Goal: Consume media (video, audio): Consume media (video, audio)

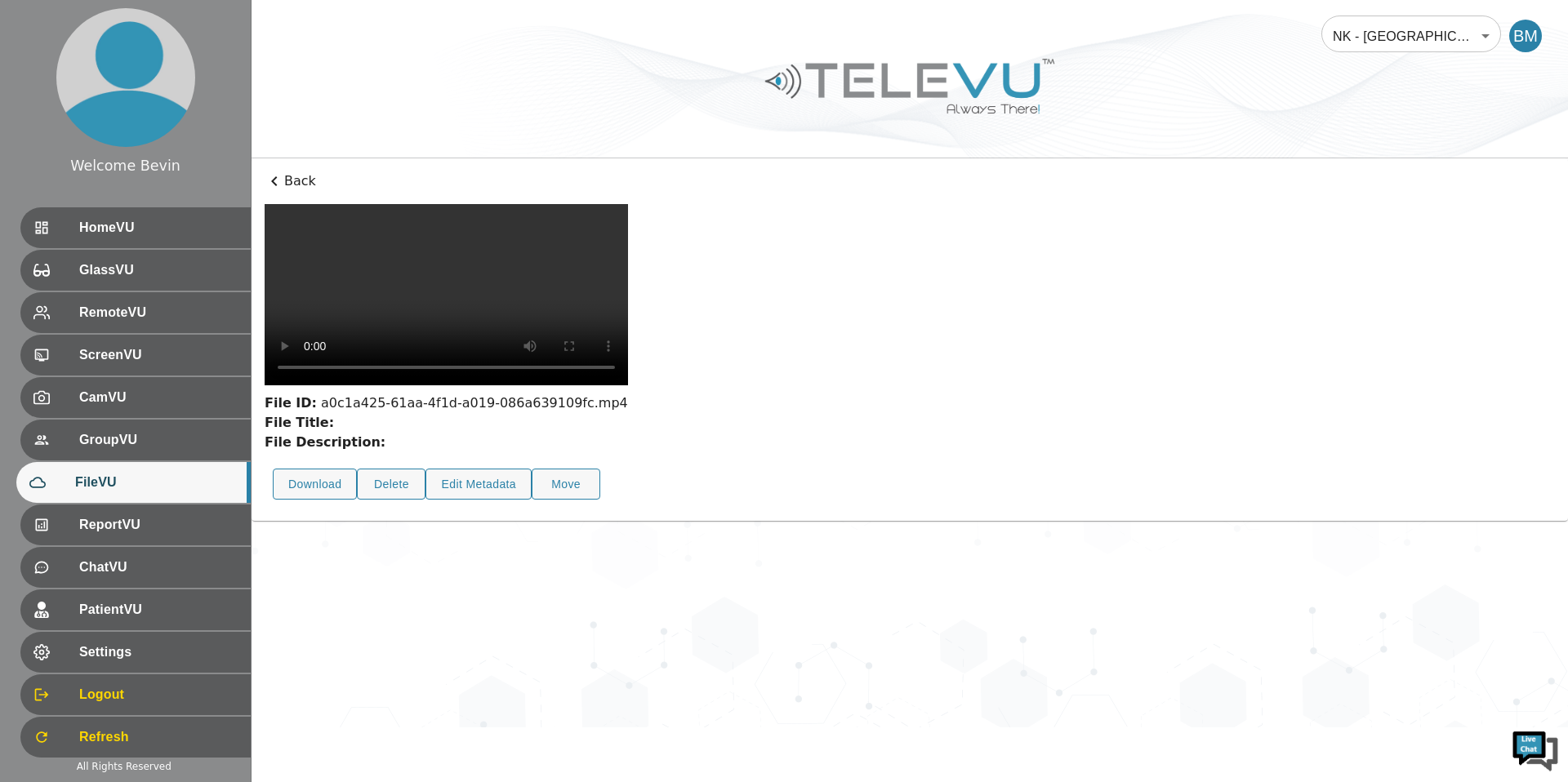
click at [390, 385] on video at bounding box center [446, 295] width 364 height 181
click at [519, 433] on div "File Title:" at bounding box center [446, 423] width 364 height 20
click at [945, 486] on div "File ID: a0c1a425-61aa-4f1d-a019-086a639109fc.mp4 File Title: File Description:…" at bounding box center [910, 357] width 1290 height 305
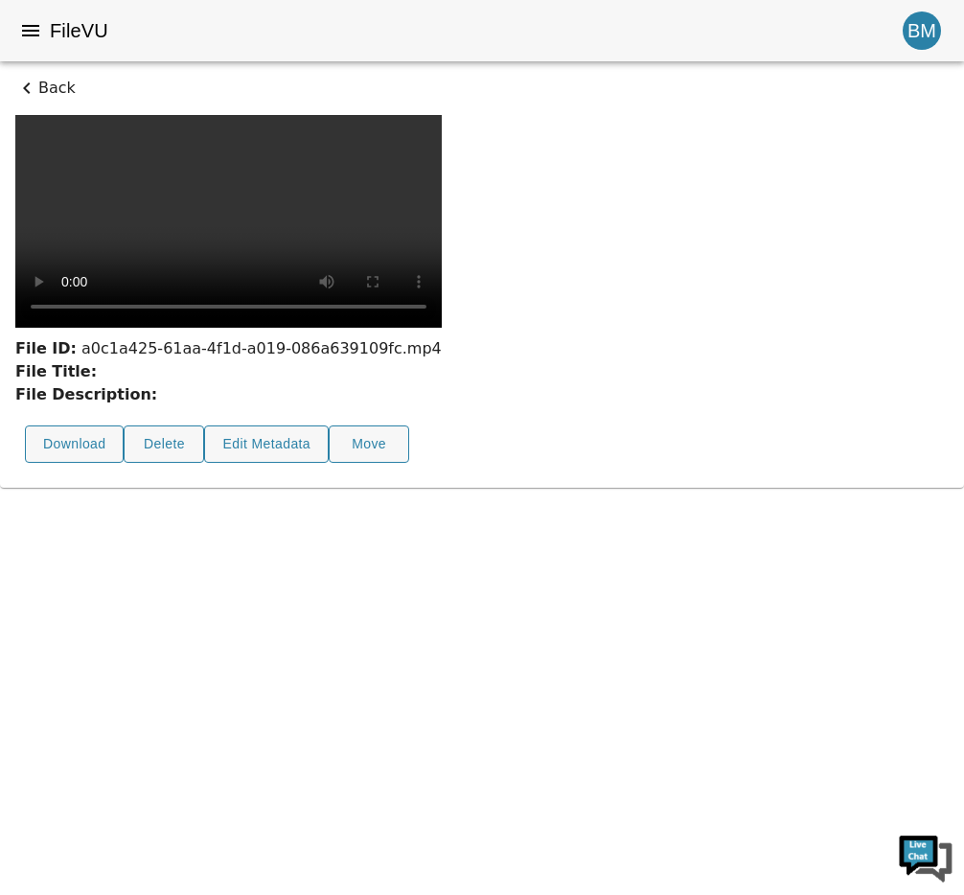
click at [29, 84] on icon at bounding box center [26, 88] width 23 height 23
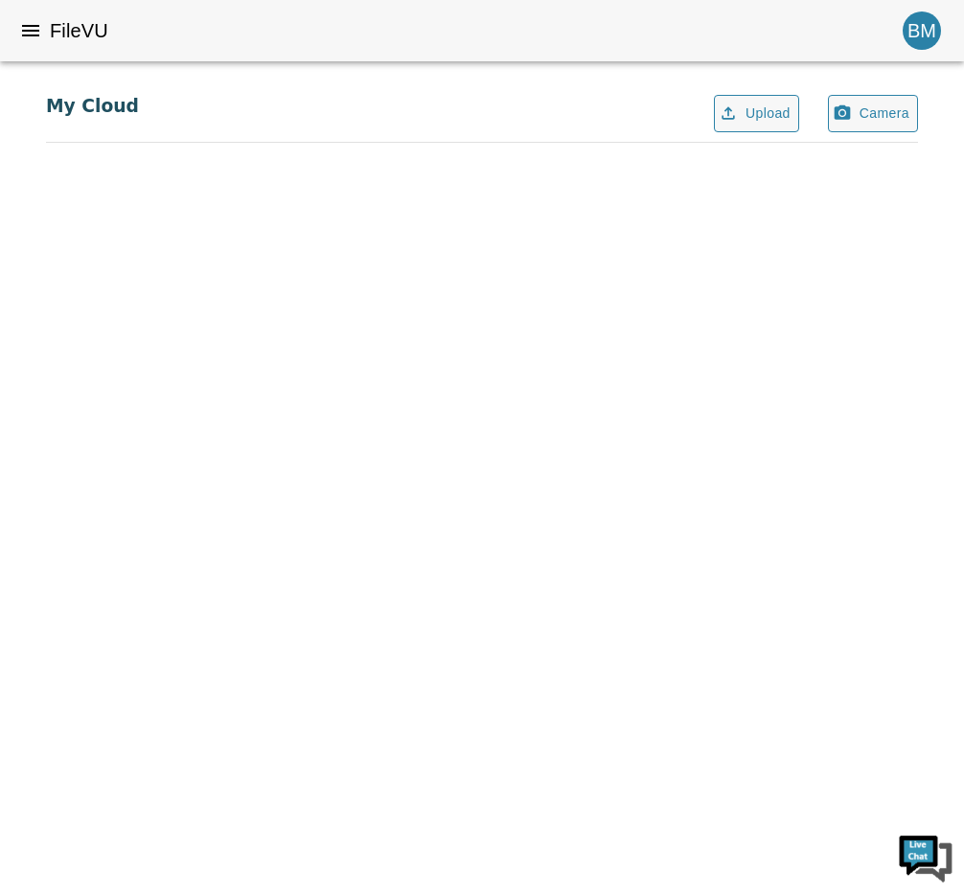
click at [91, 17] on h6 "FileVU" at bounding box center [79, 30] width 58 height 31
click at [56, 25] on h6 "FileVU" at bounding box center [79, 30] width 58 height 31
click at [925, 37] on div "BM" at bounding box center [922, 31] width 38 height 38
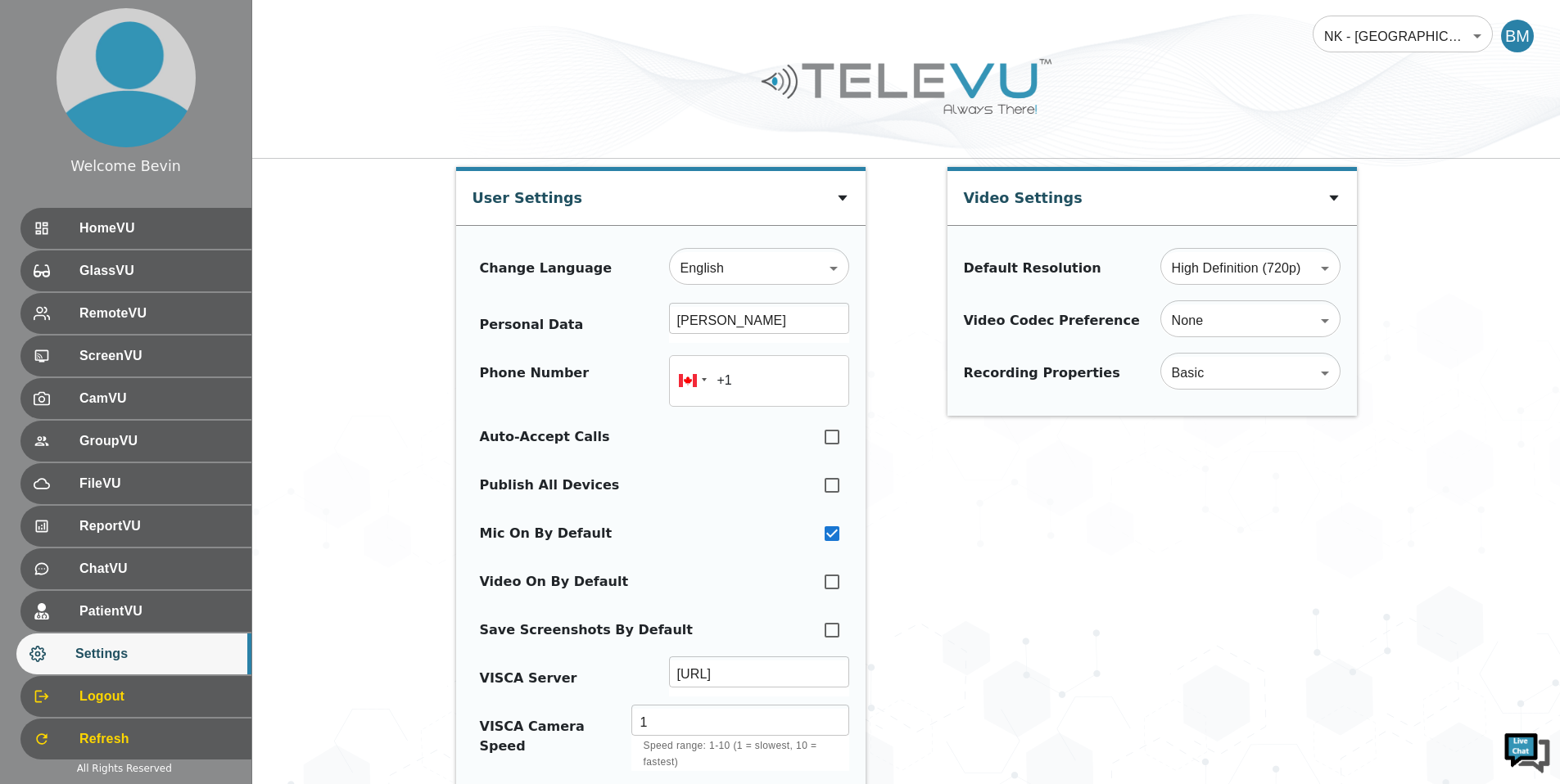
click at [1376, 15] on body "Welcome Bevin HomeVU GlassVU RemoteVU ScreenVU CamVU GroupVU FileVU ReportVU Ch…" at bounding box center [780, 787] width 1560 height 1574
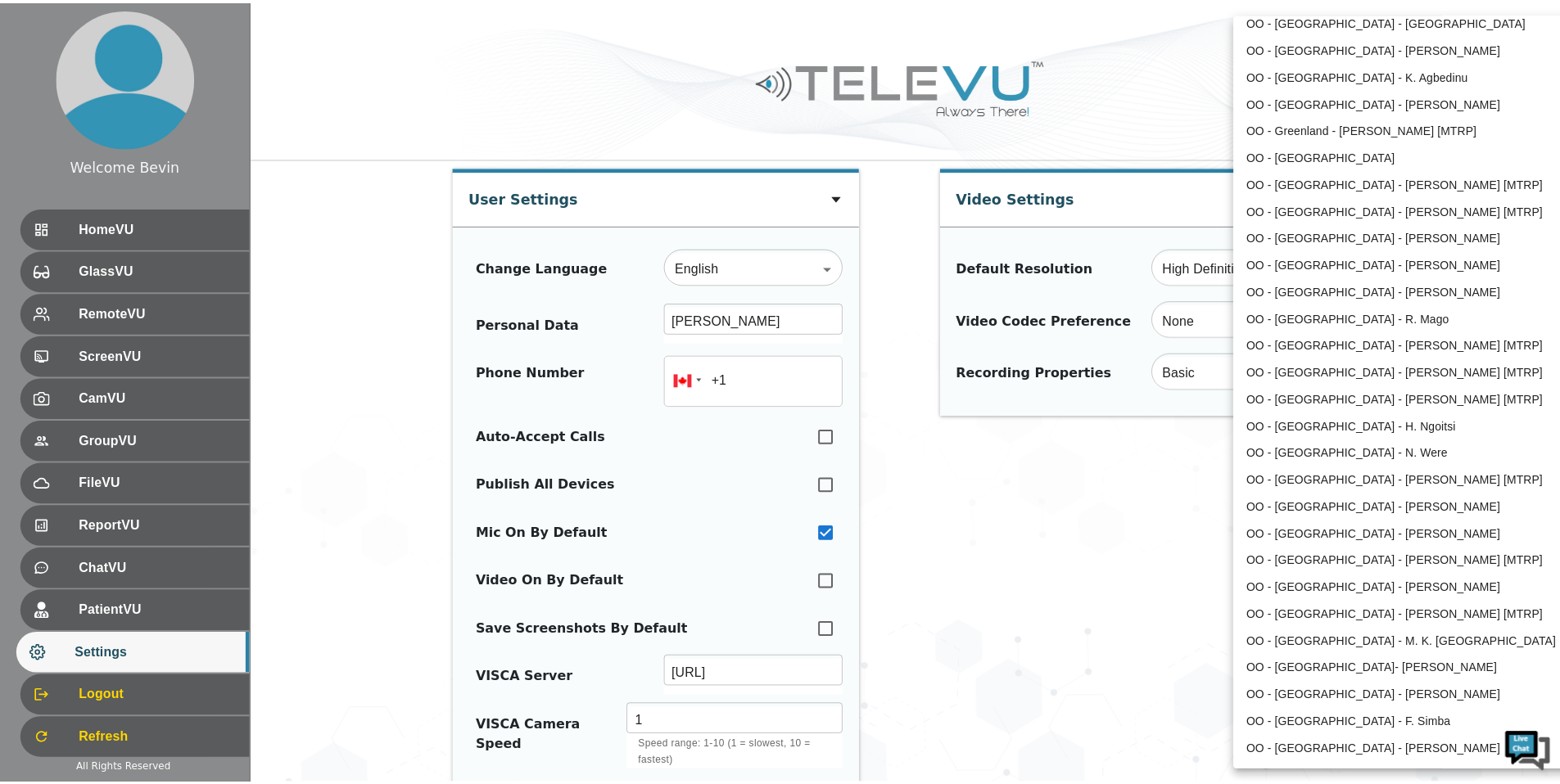
scroll to position [1174, 0]
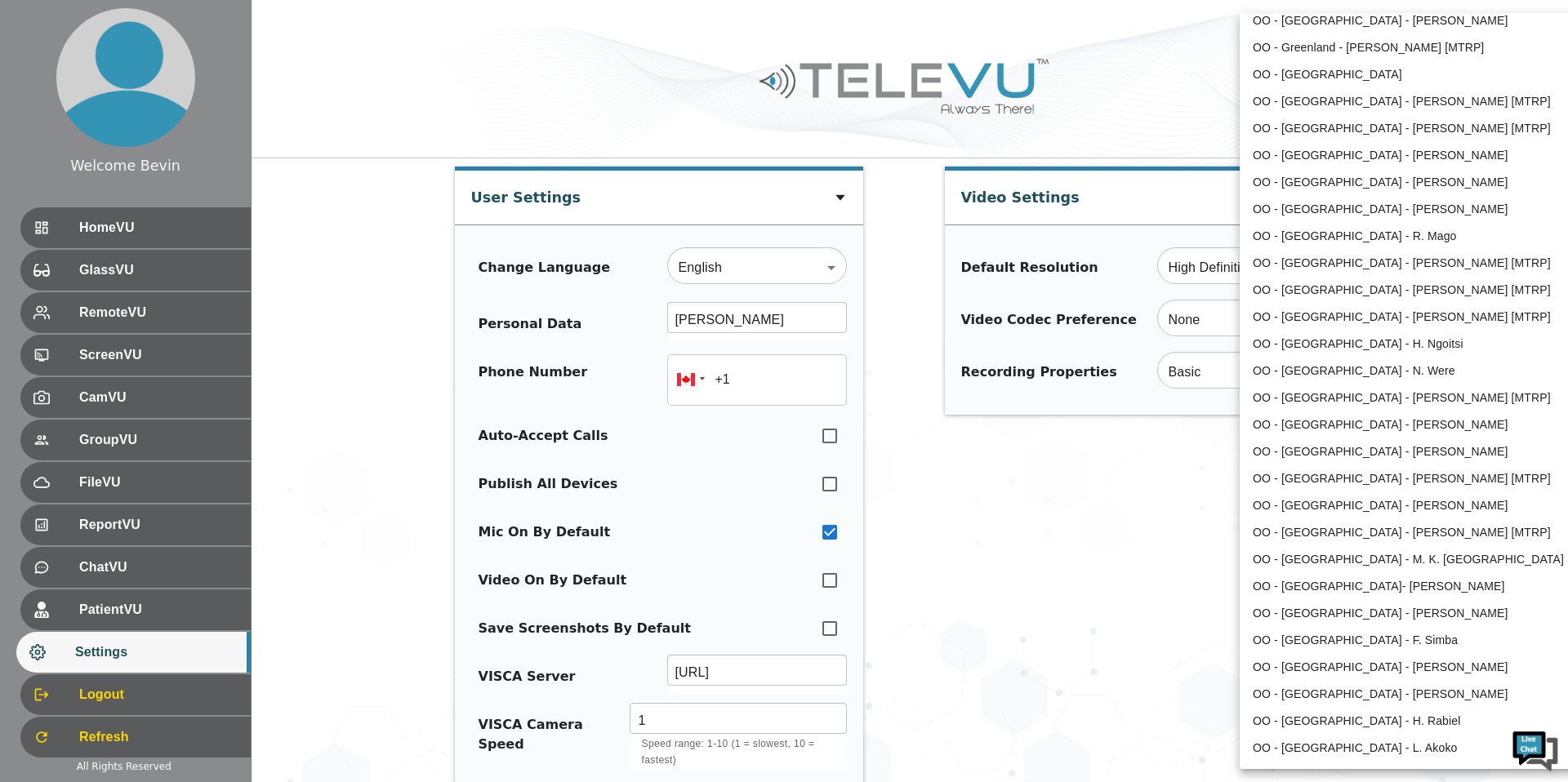
click at [1378, 370] on li "OO - Kenya - N. Were" at bounding box center [1409, 371] width 339 height 27
type input "187"
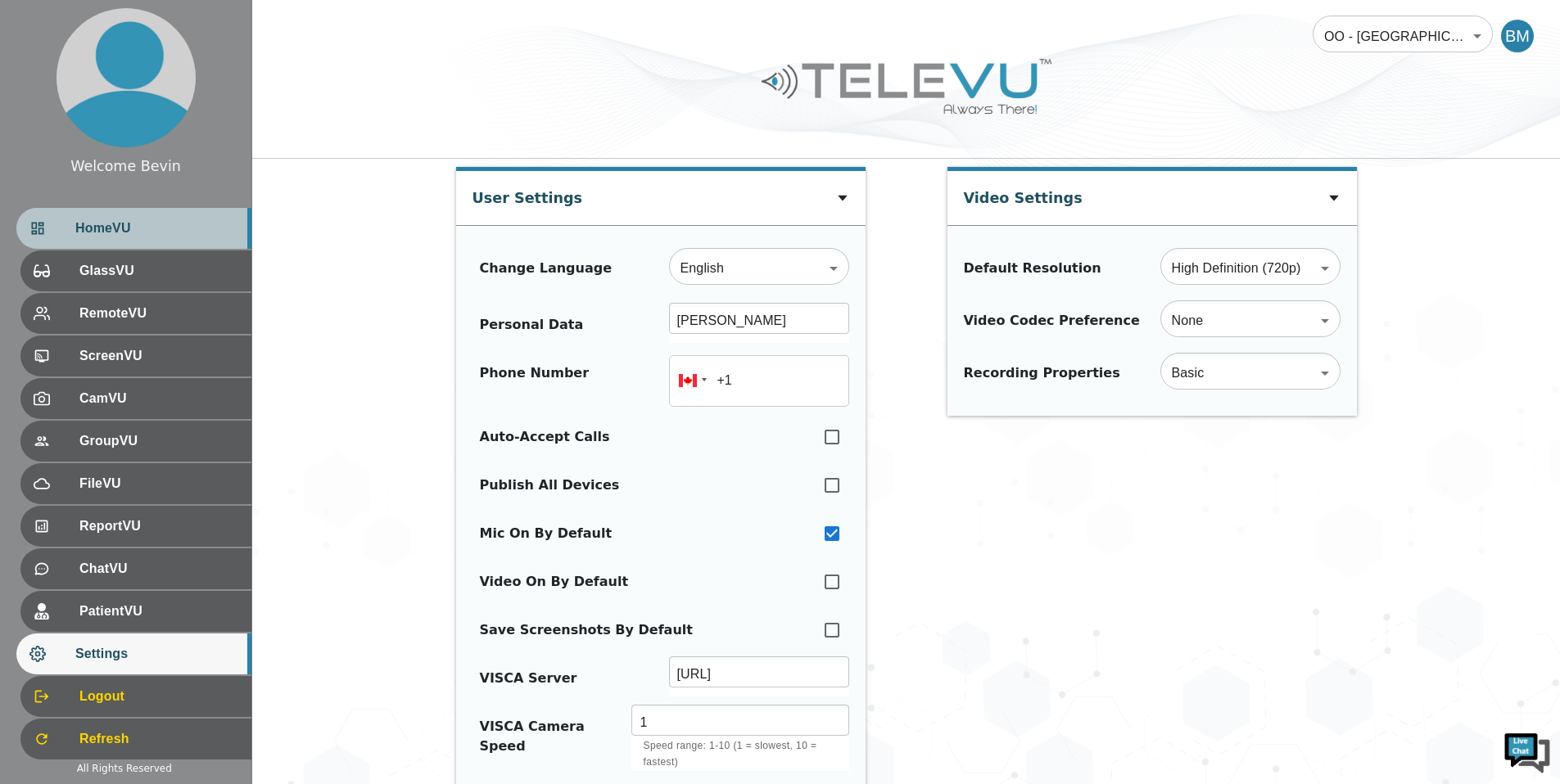
click at [156, 226] on span "HomeVU" at bounding box center [156, 228] width 163 height 20
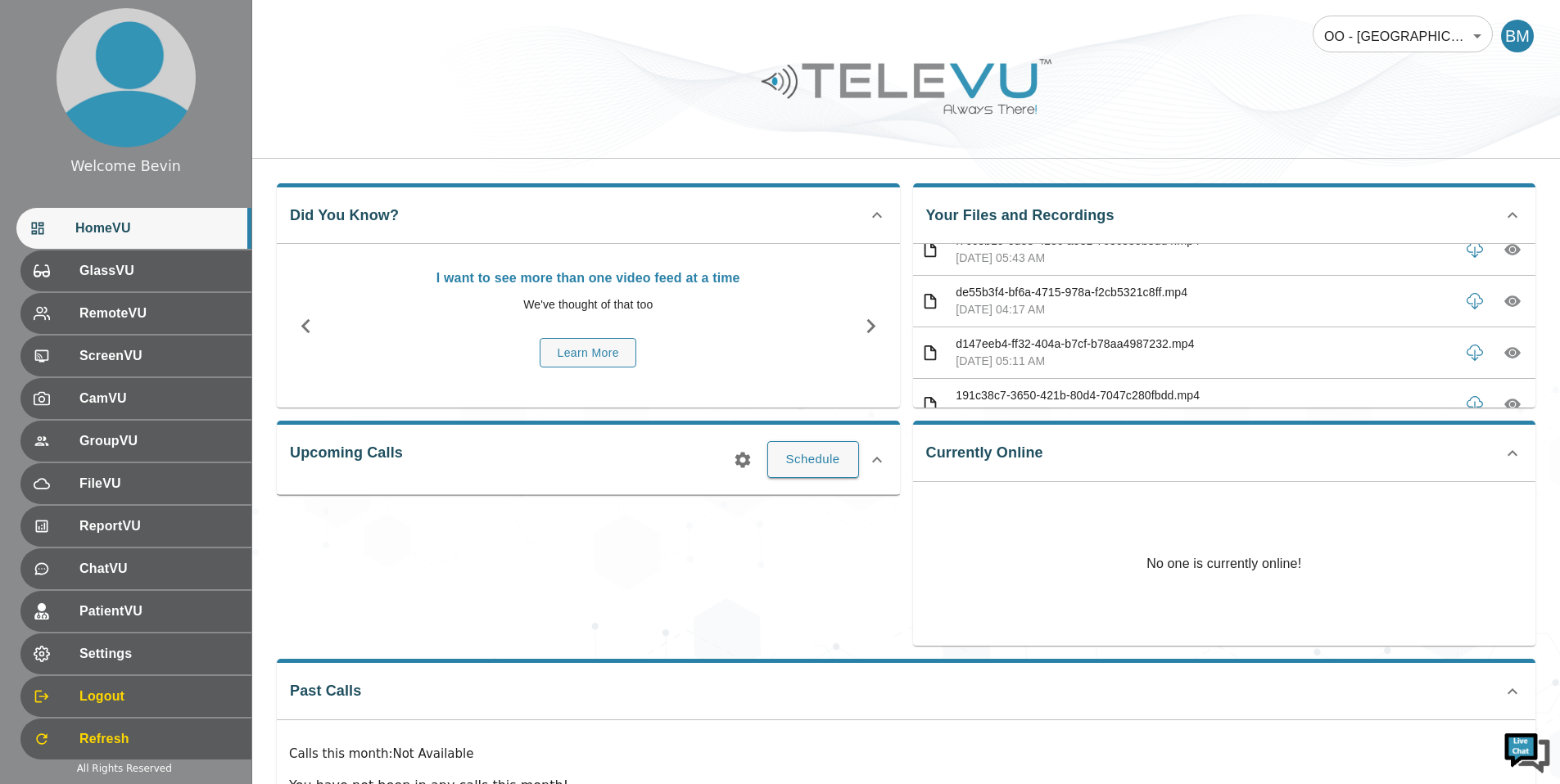
scroll to position [2666, 0]
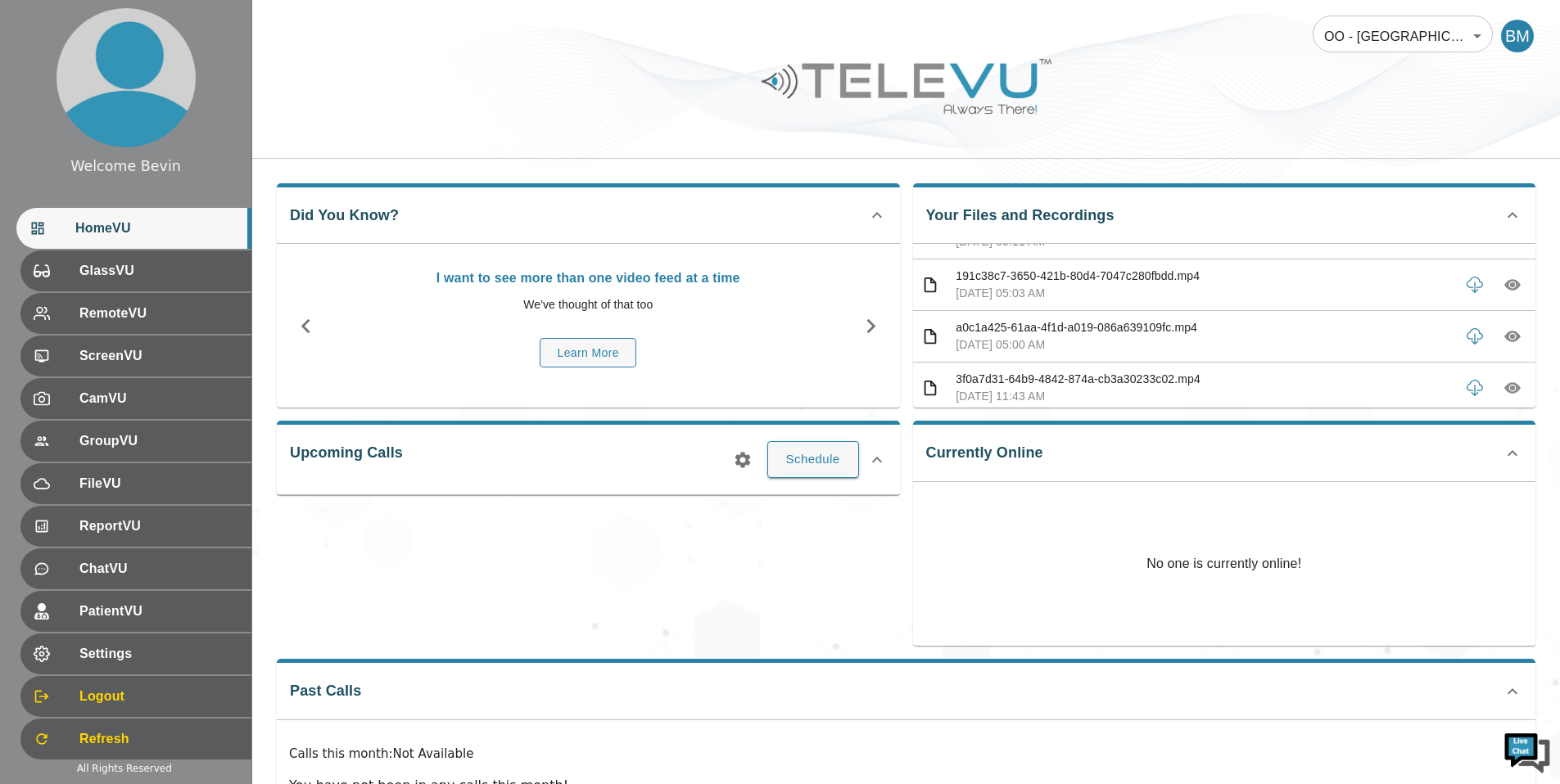
click at [1508, 336] on icon "button" at bounding box center [1512, 336] width 16 height 11
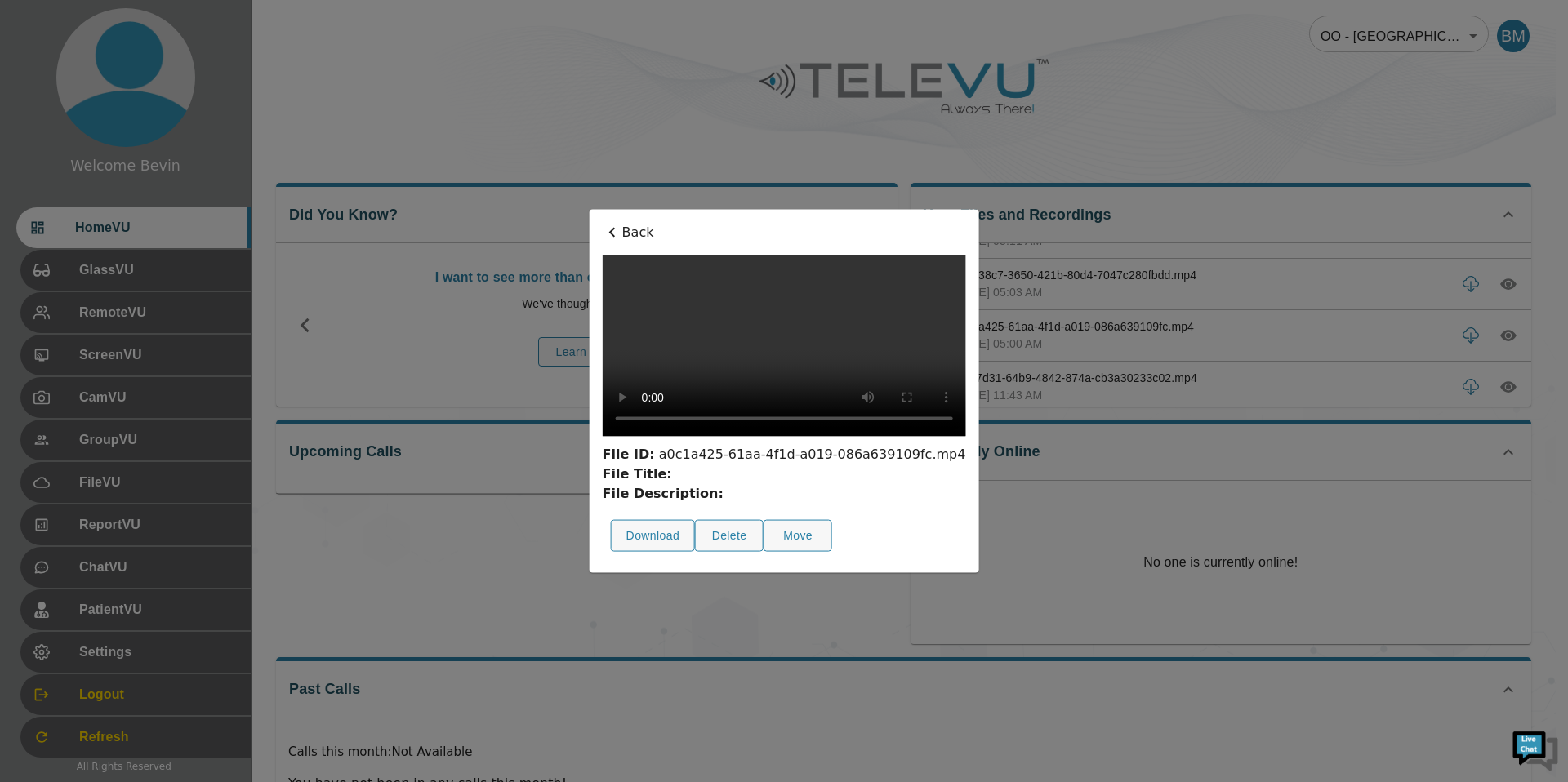
click at [602, 223] on icon at bounding box center [612, 233] width 20 height 20
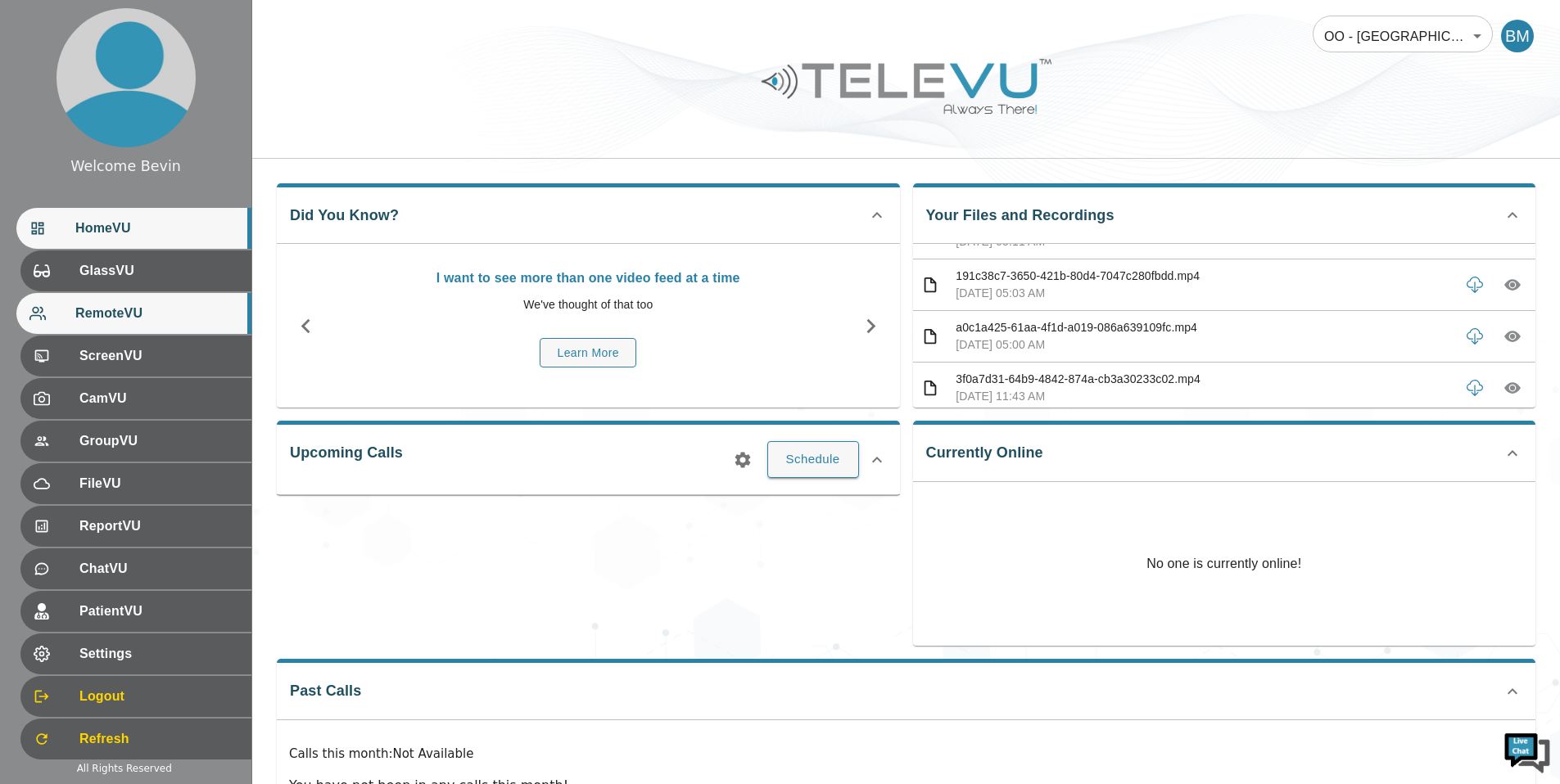
click at [126, 319] on span "RemoteVU" at bounding box center [156, 313] width 163 height 20
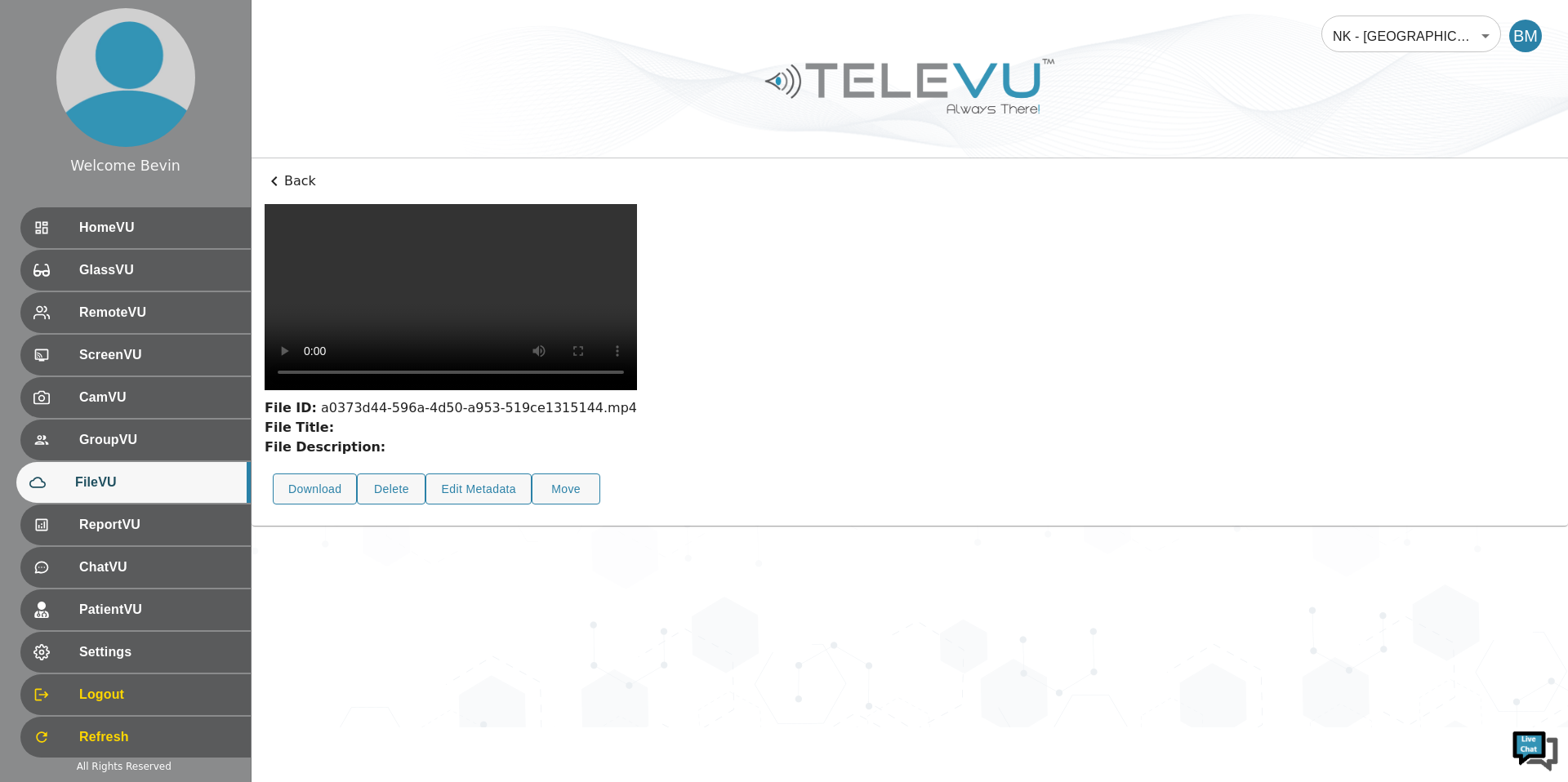
click at [436, 390] on video at bounding box center [451, 297] width 372 height 187
click at [1367, 36] on body "Welcome Bevin HomeVU GlassVU RemoteVU ScreenVU CamVU GroupVU FileVU ReportVU Ch…" at bounding box center [784, 364] width 1568 height 727
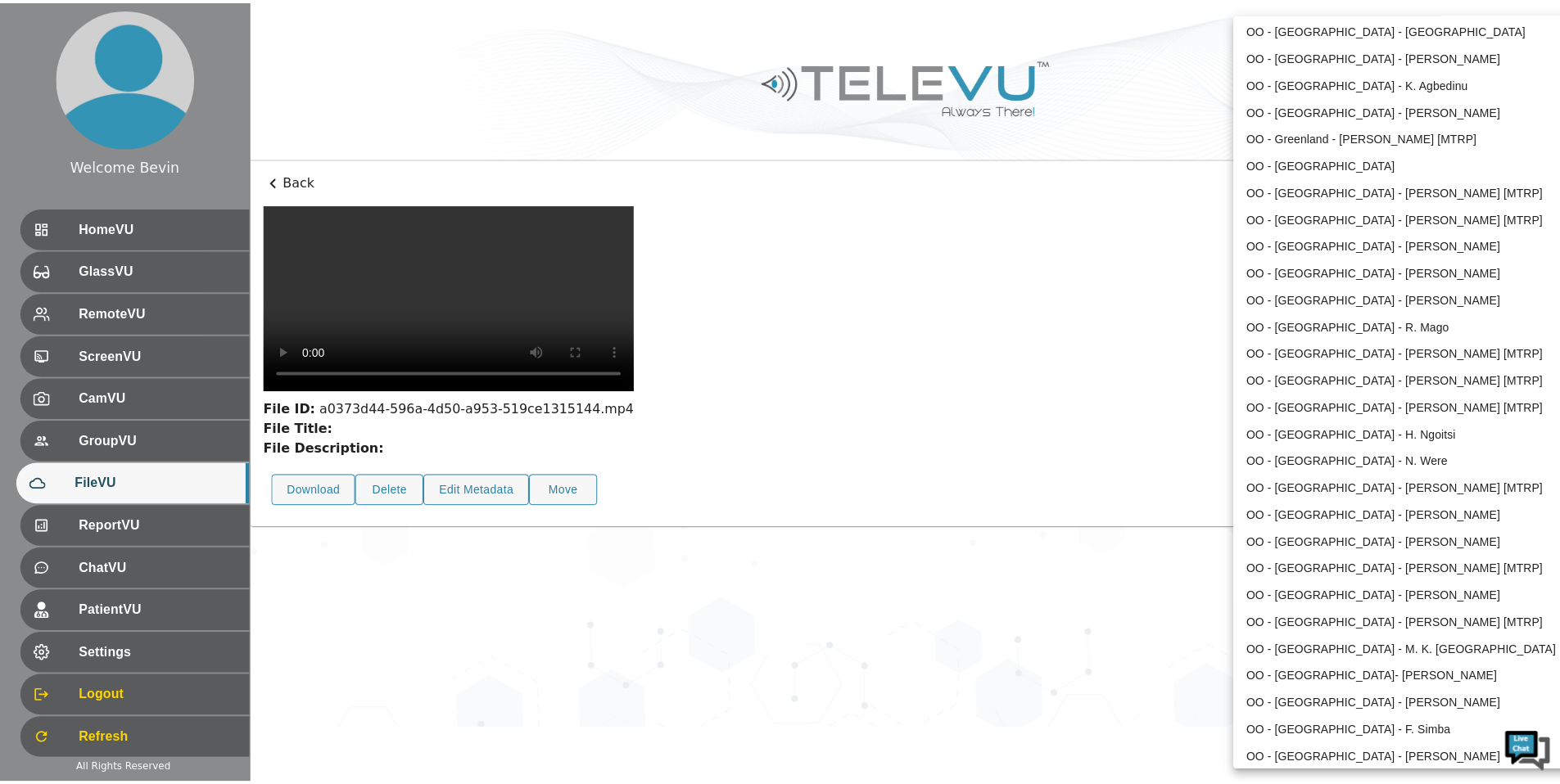
scroll to position [1118, 0]
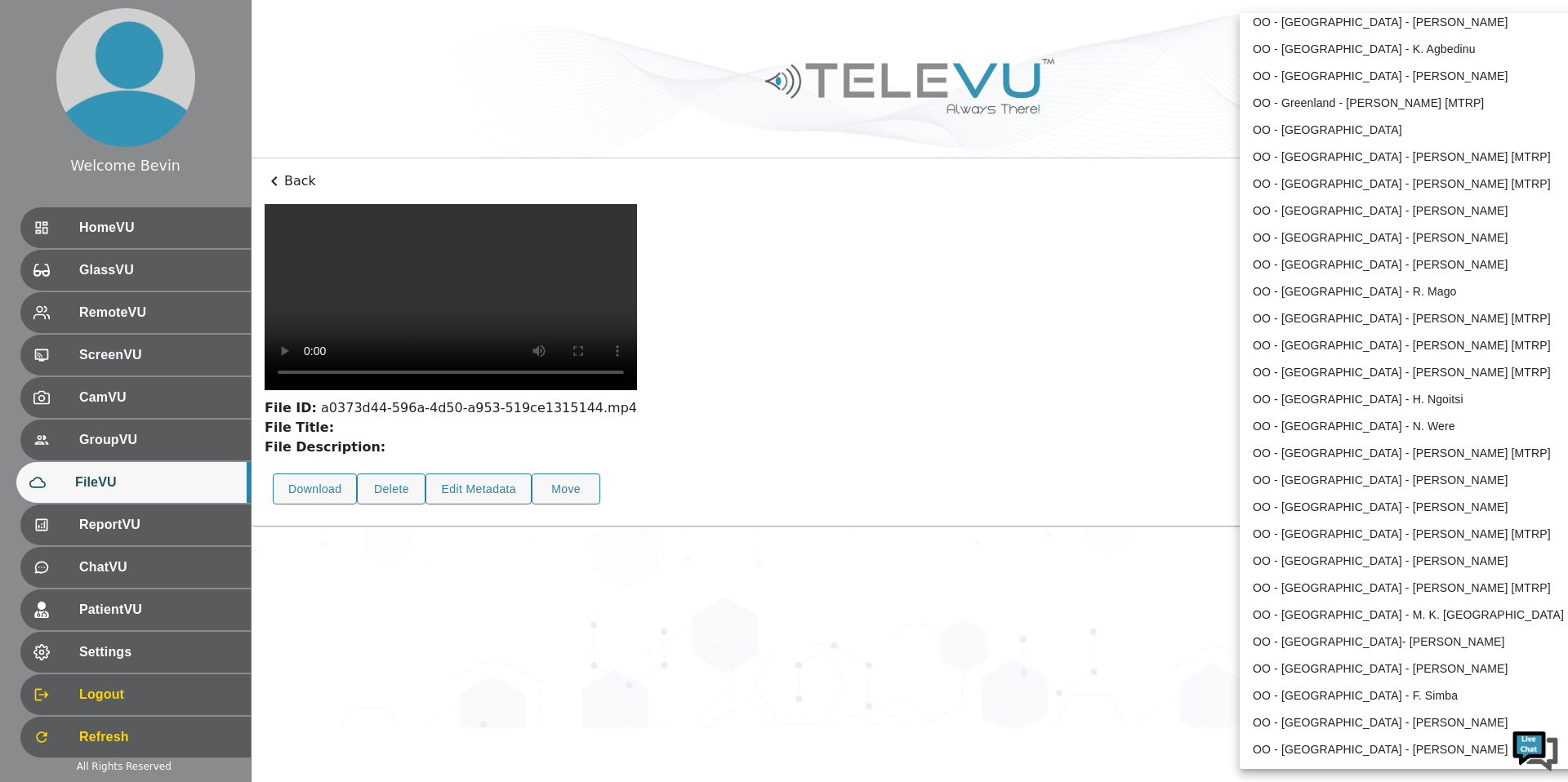
click at [1381, 480] on li "OO - Kenya - P. Odhiambo" at bounding box center [1409, 480] width 339 height 27
type input "188"
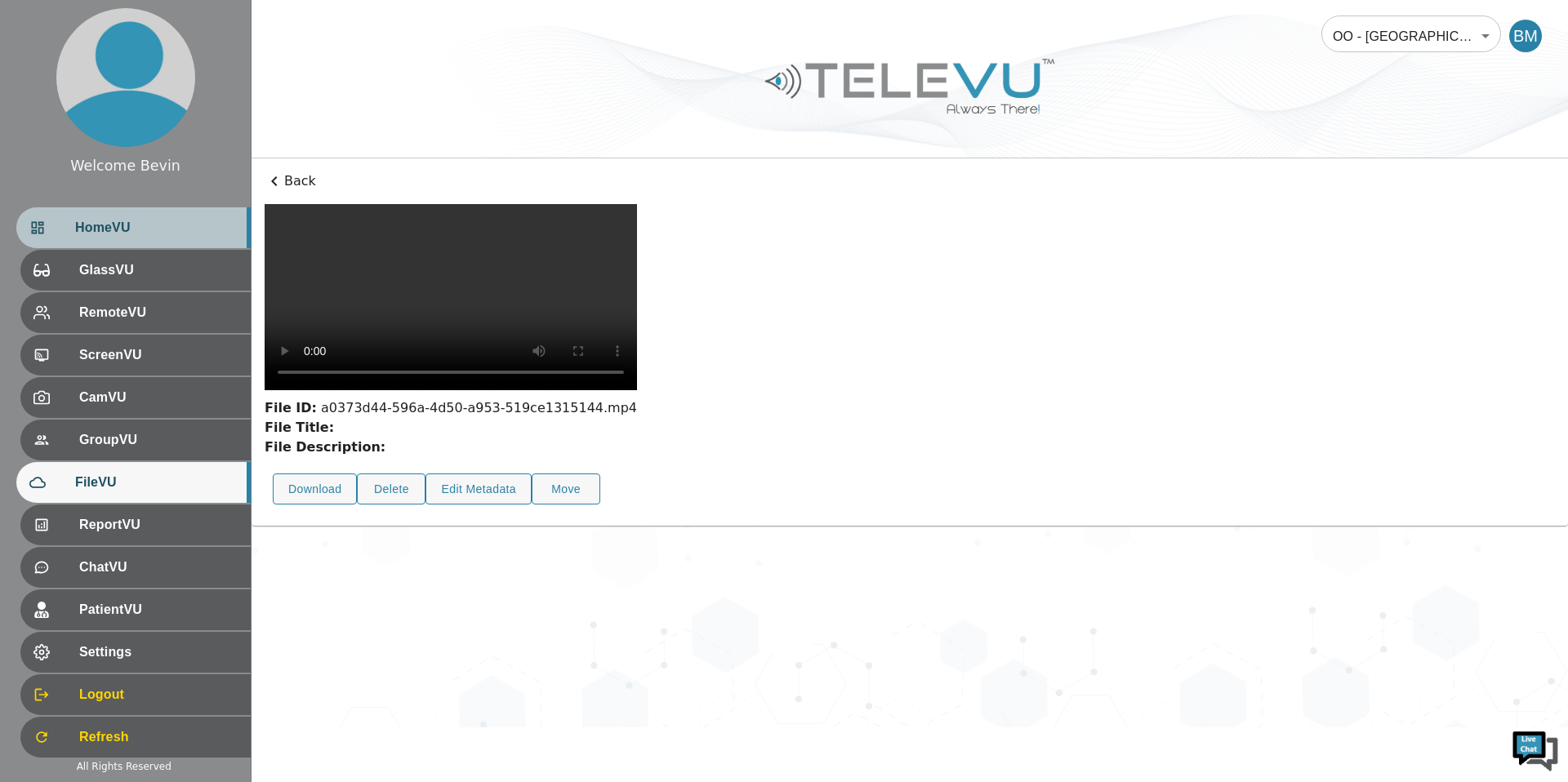
click at [81, 233] on span "HomeVU" at bounding box center [156, 227] width 163 height 20
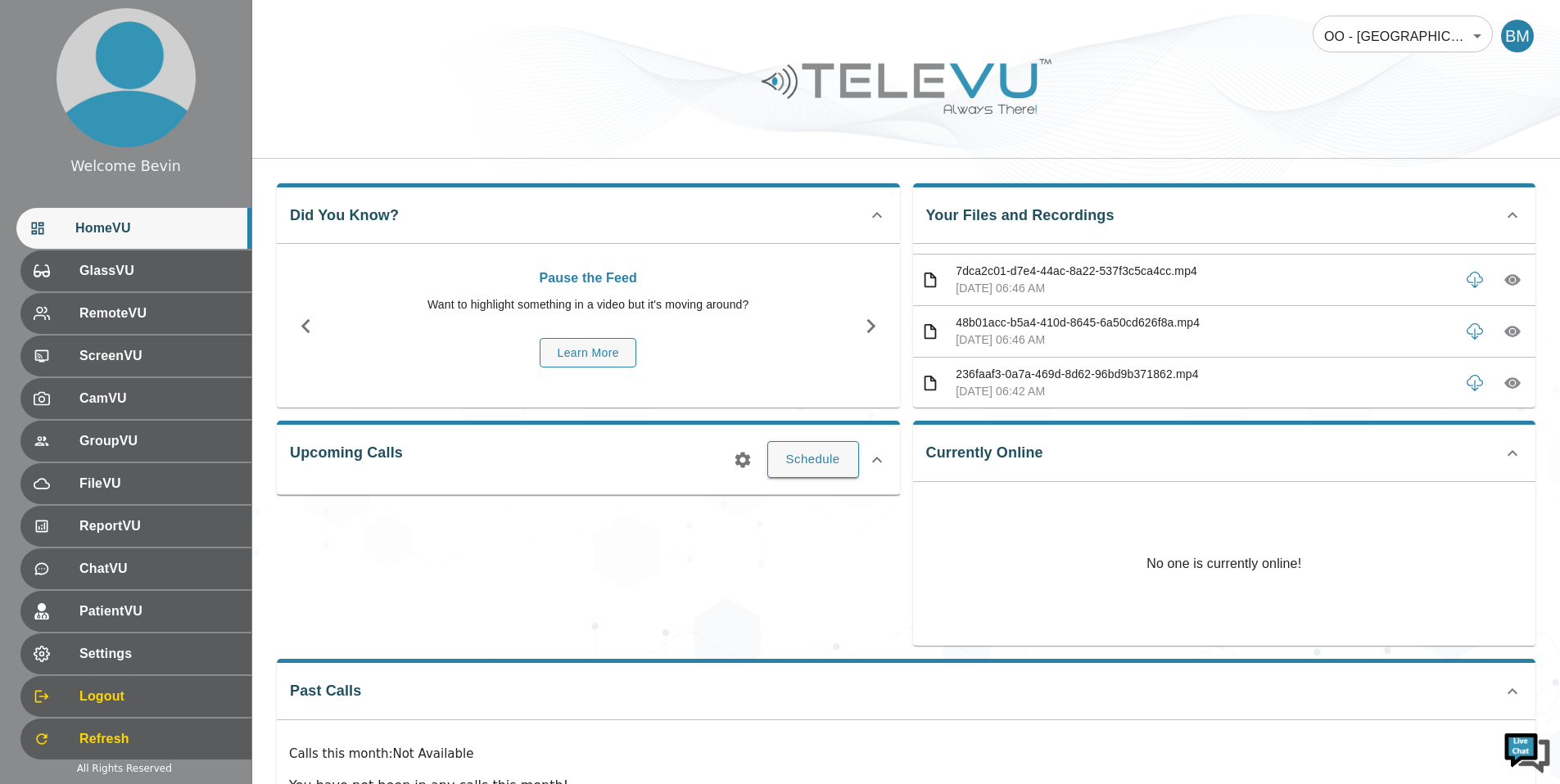
scroll to position [968, 0]
click at [1510, 331] on icon "button" at bounding box center [1513, 333] width 5 height 5
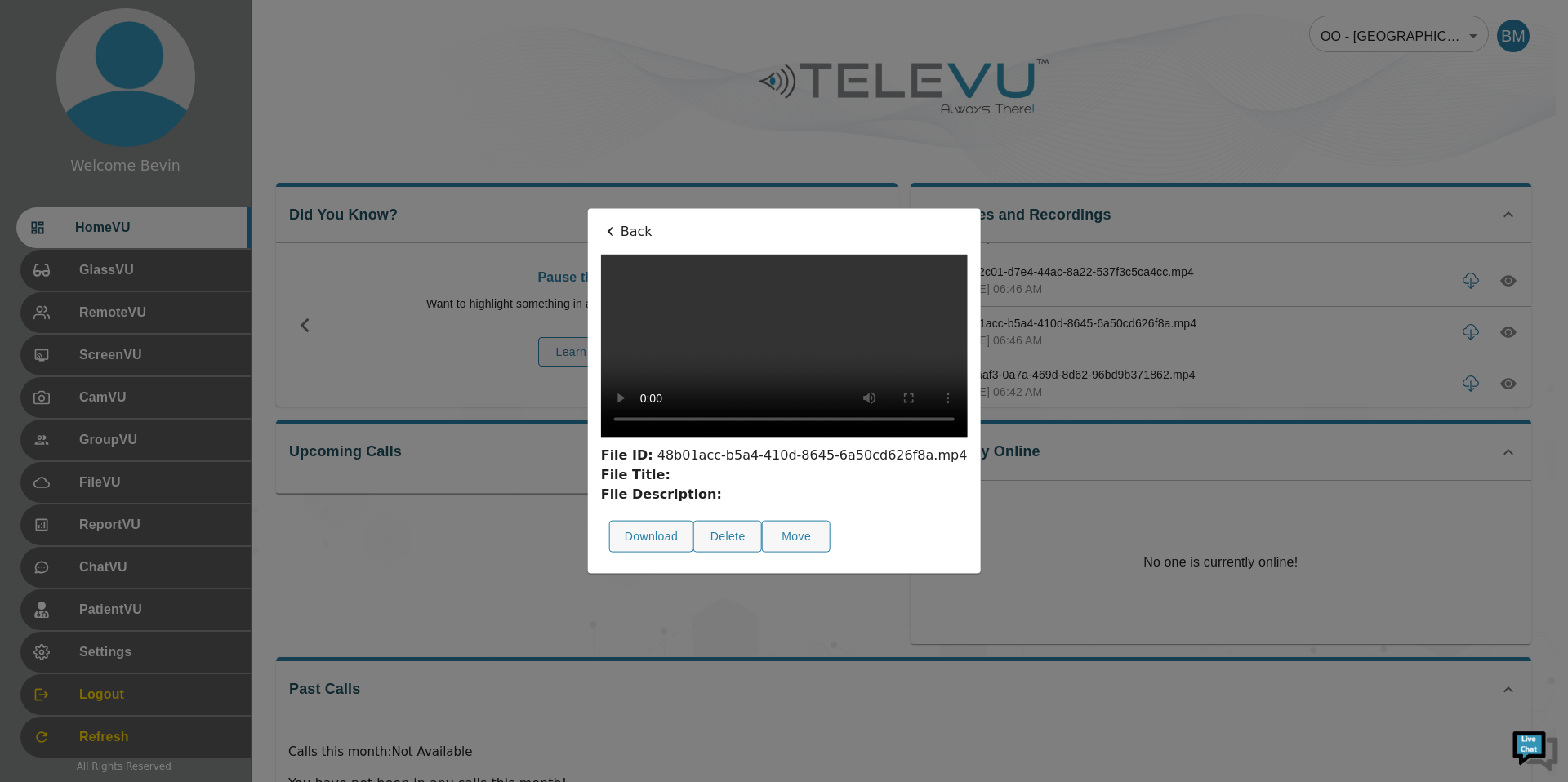
click at [601, 222] on p "Back" at bounding box center [784, 232] width 366 height 20
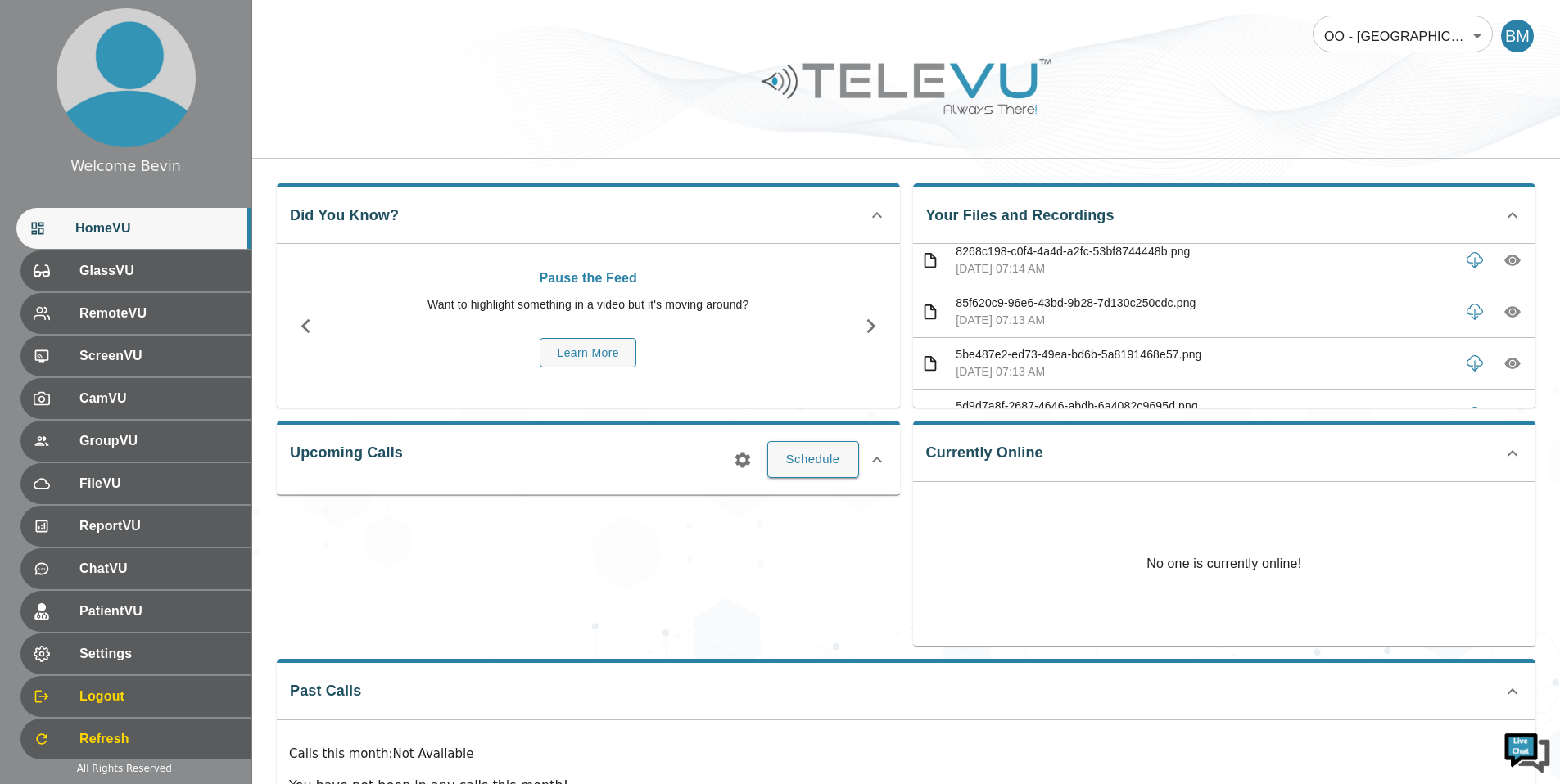
scroll to position [717, 0]
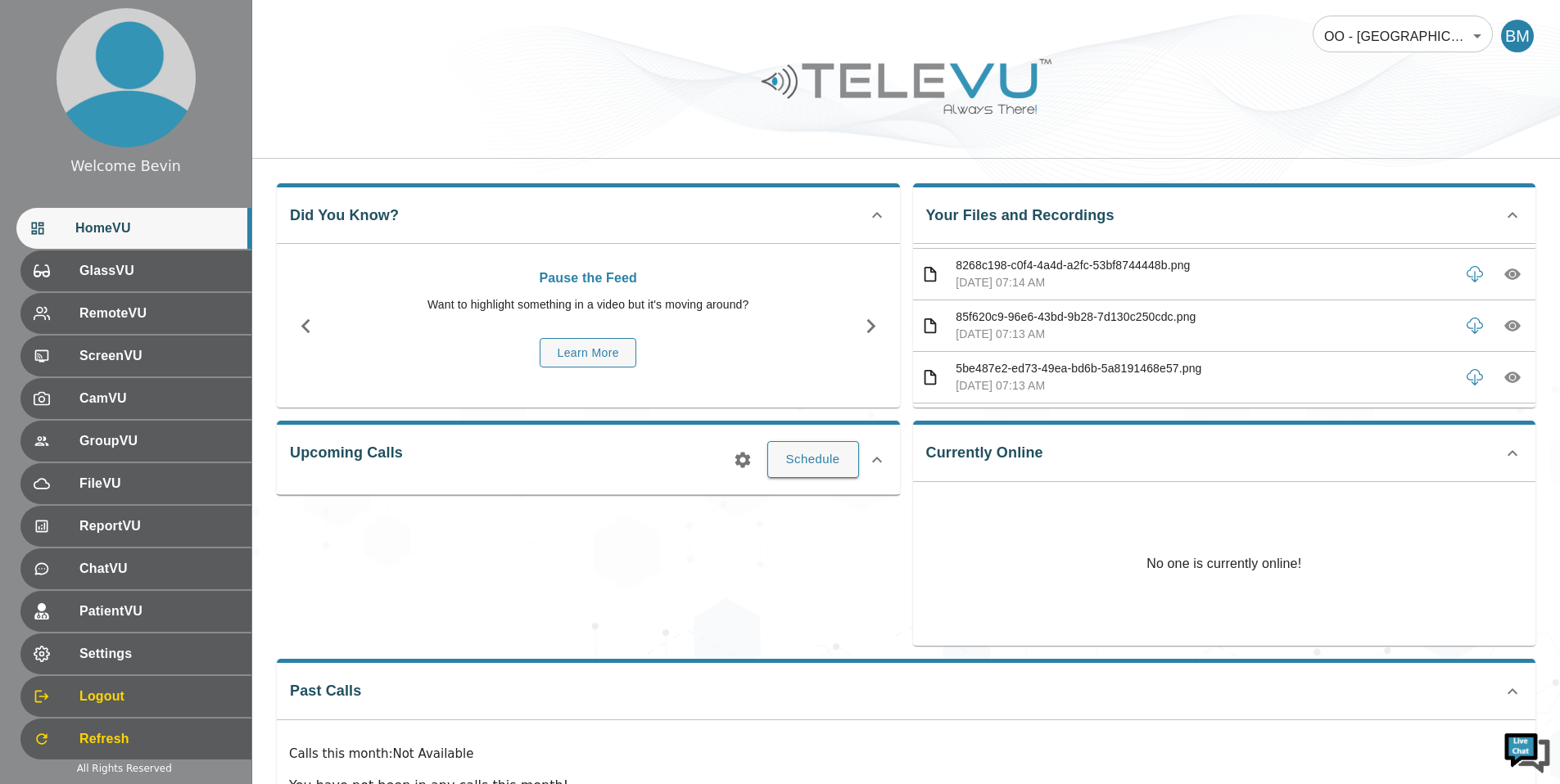
click at [1504, 326] on icon "button" at bounding box center [1512, 326] width 16 height 11
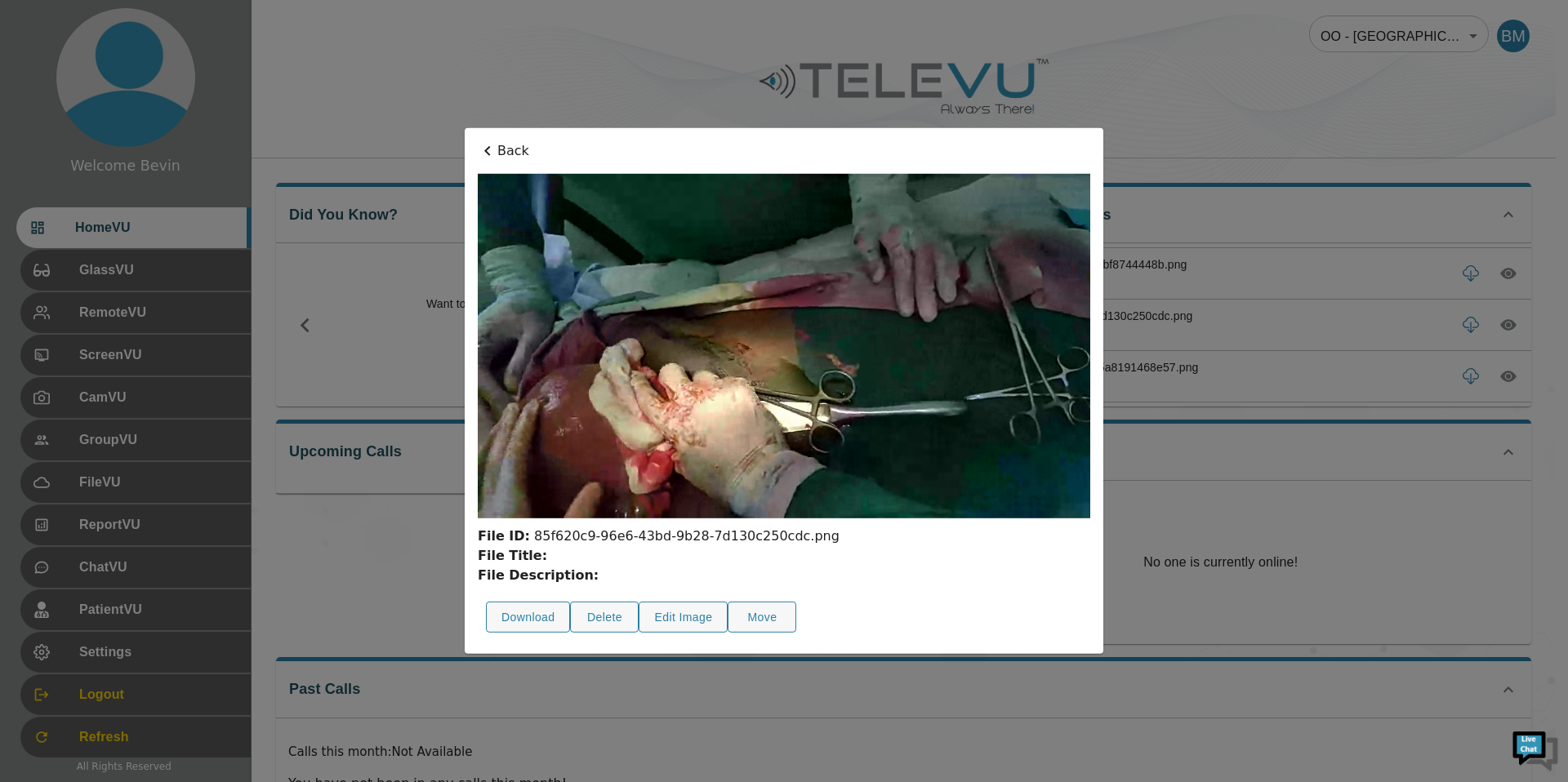
click at [520, 152] on p "Back" at bounding box center [784, 151] width 612 height 20
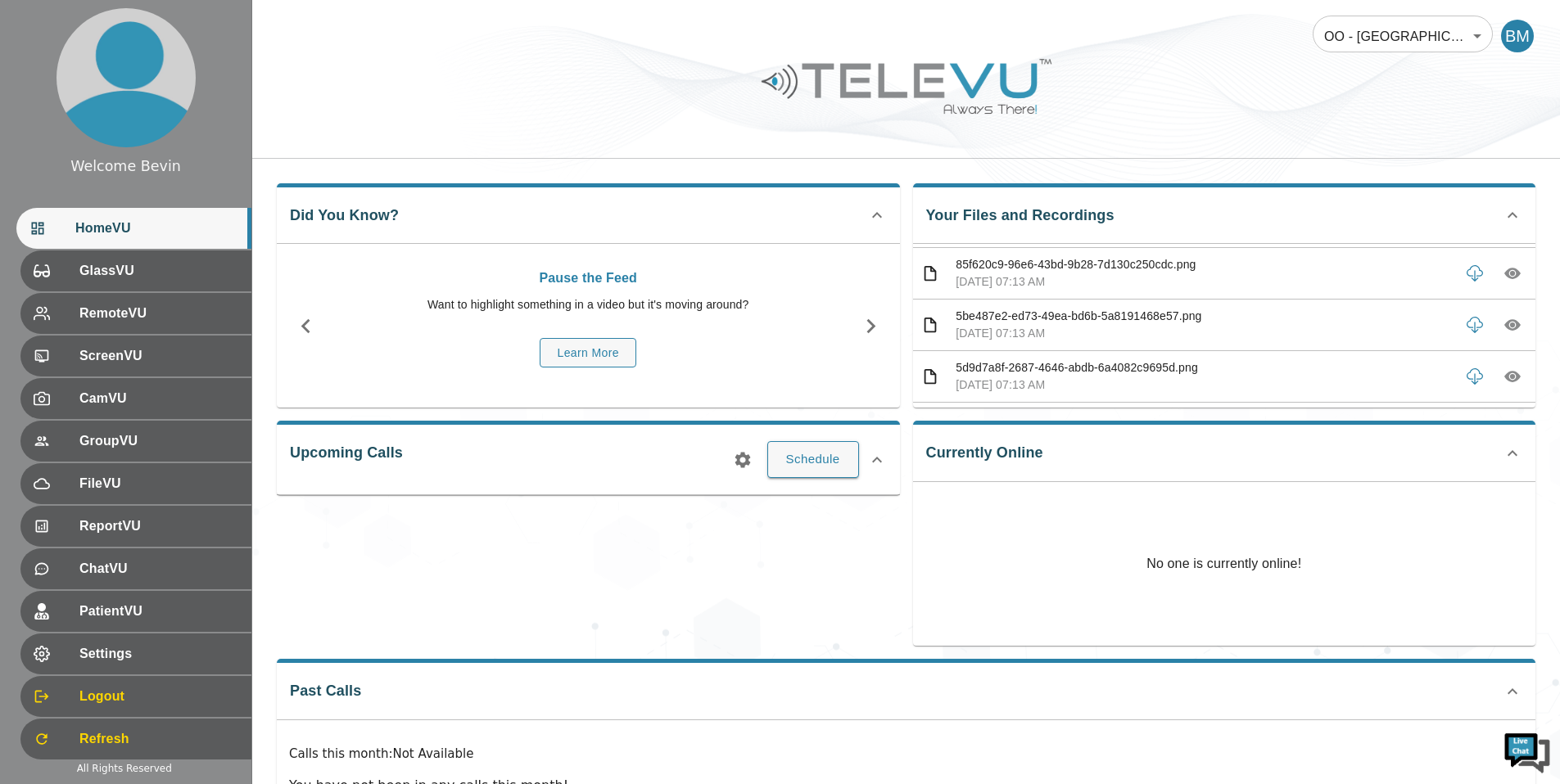
scroll to position [794, 0]
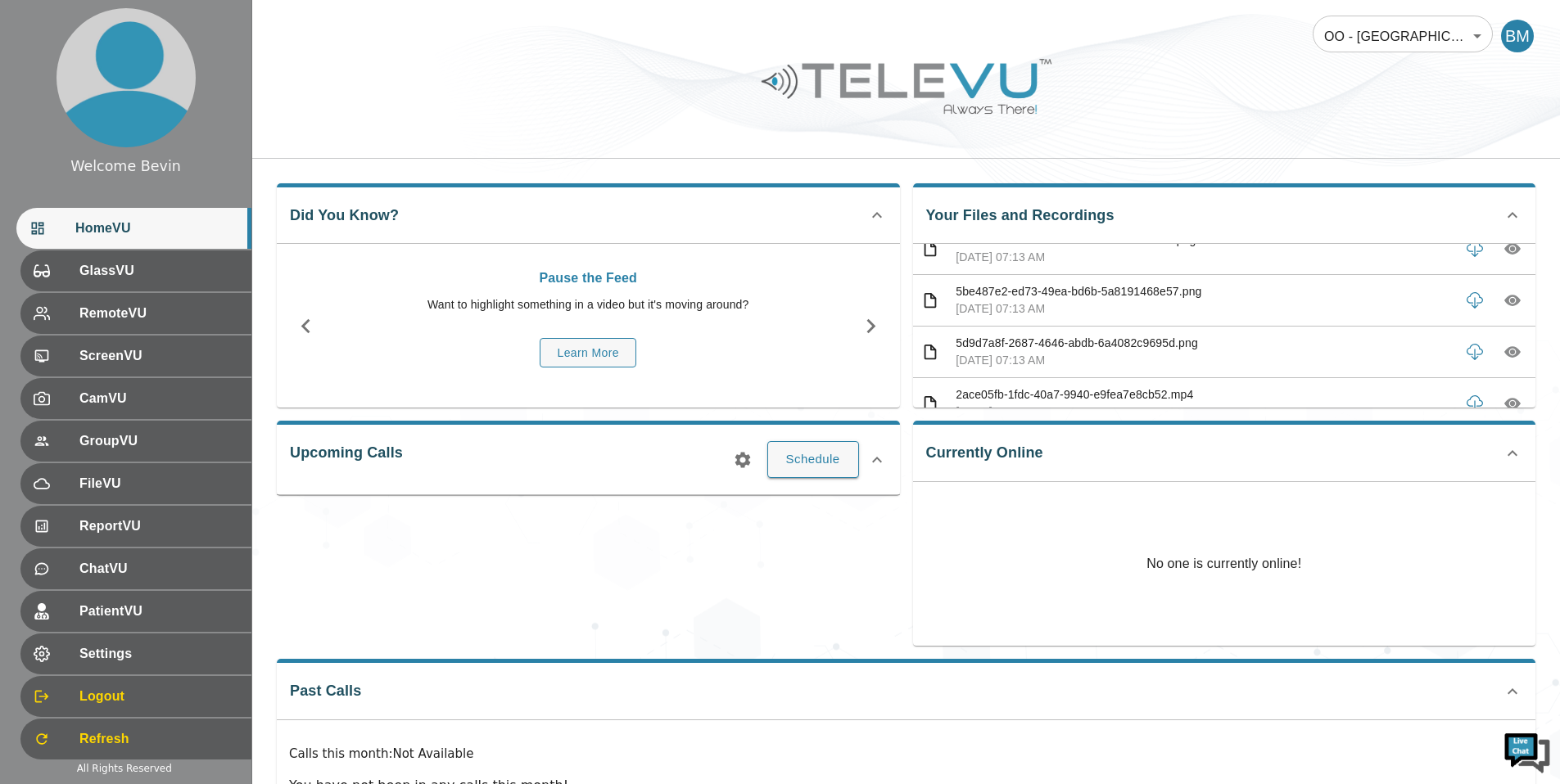
click at [1504, 307] on icon "button" at bounding box center [1512, 300] width 16 height 16
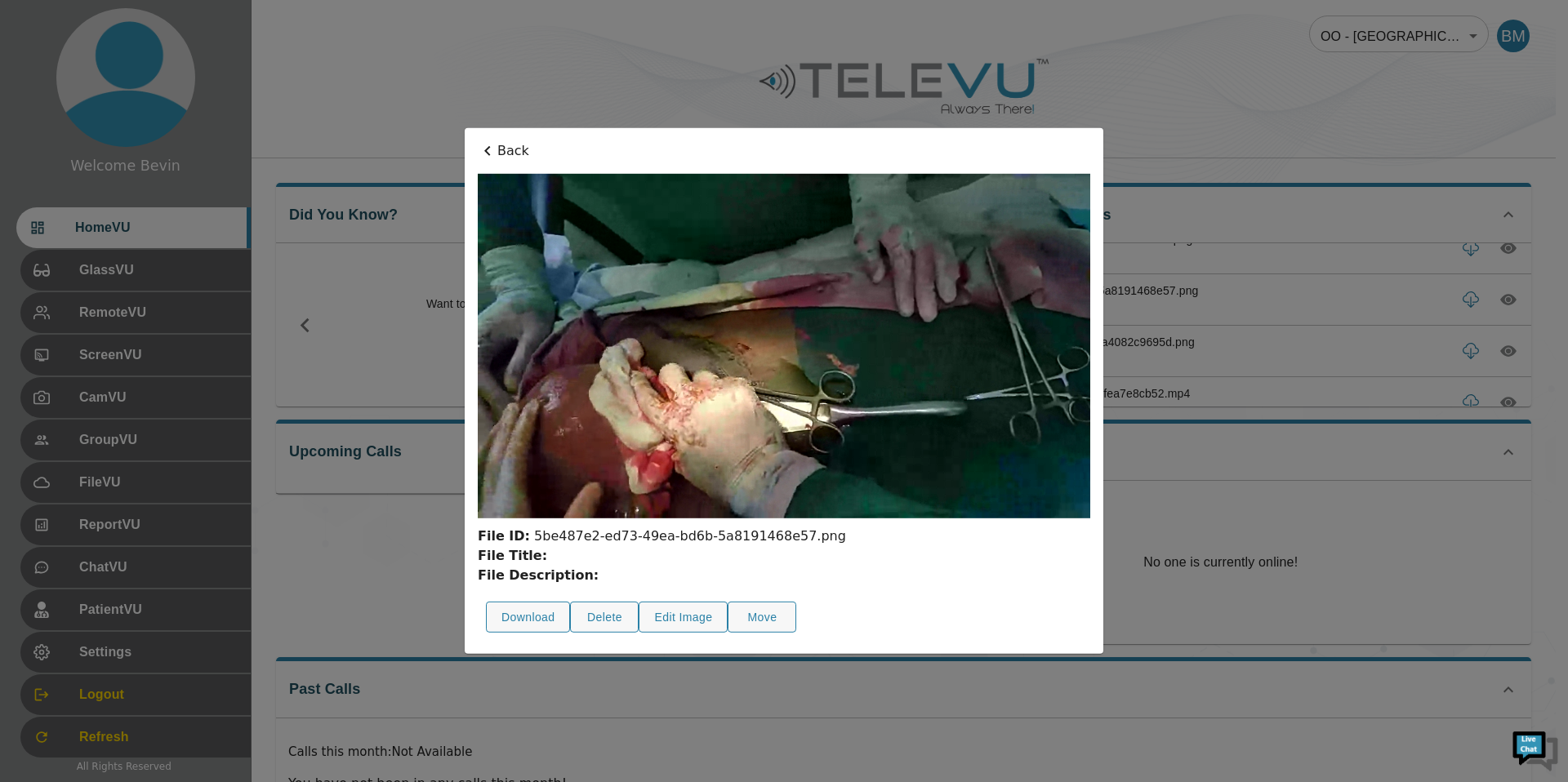
click at [501, 147] on p "Back" at bounding box center [784, 151] width 612 height 20
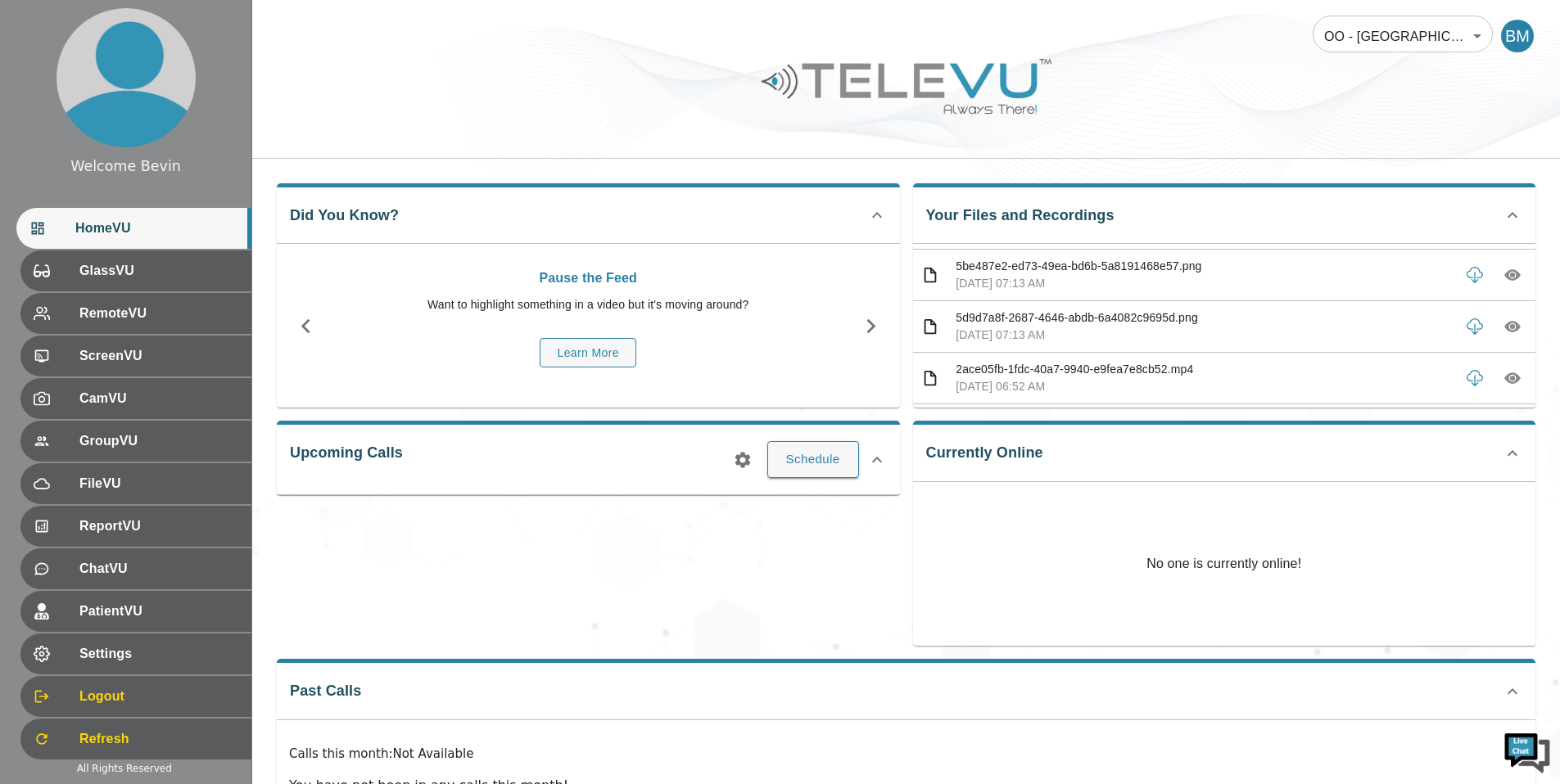
scroll to position [834, 0]
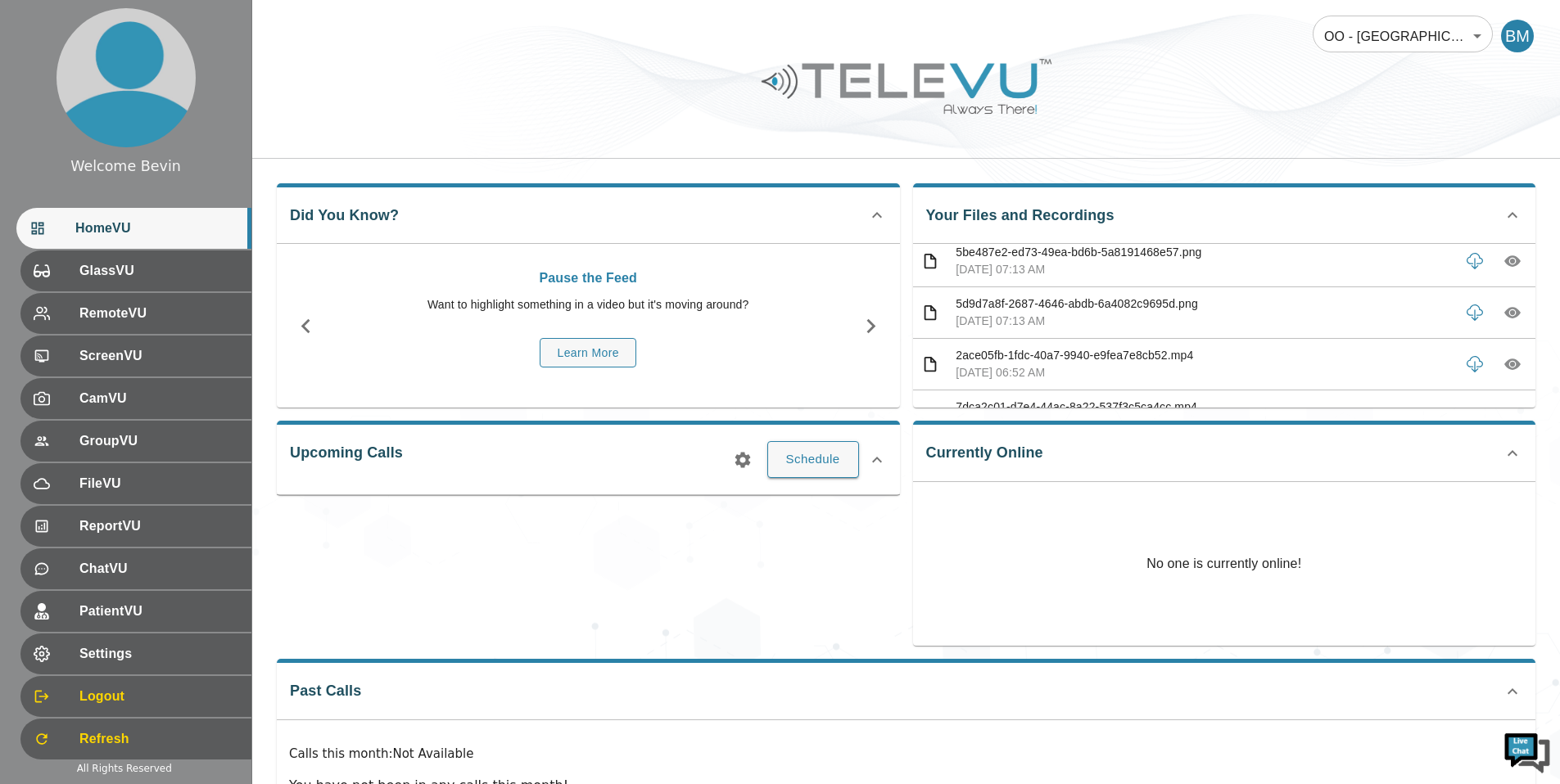
click at [1504, 318] on icon "button" at bounding box center [1512, 313] width 16 height 16
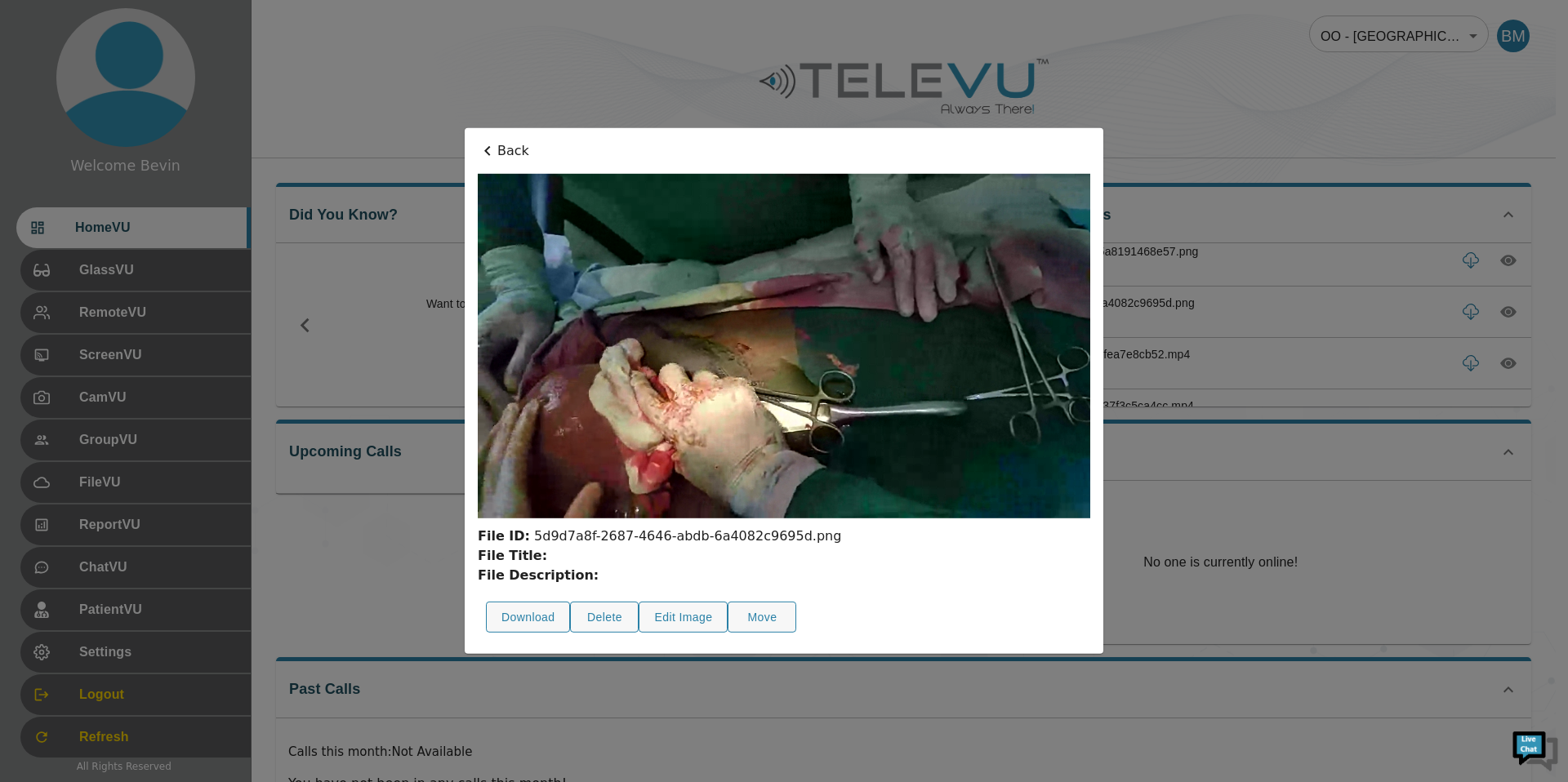
click at [491, 141] on icon at bounding box center [487, 151] width 20 height 20
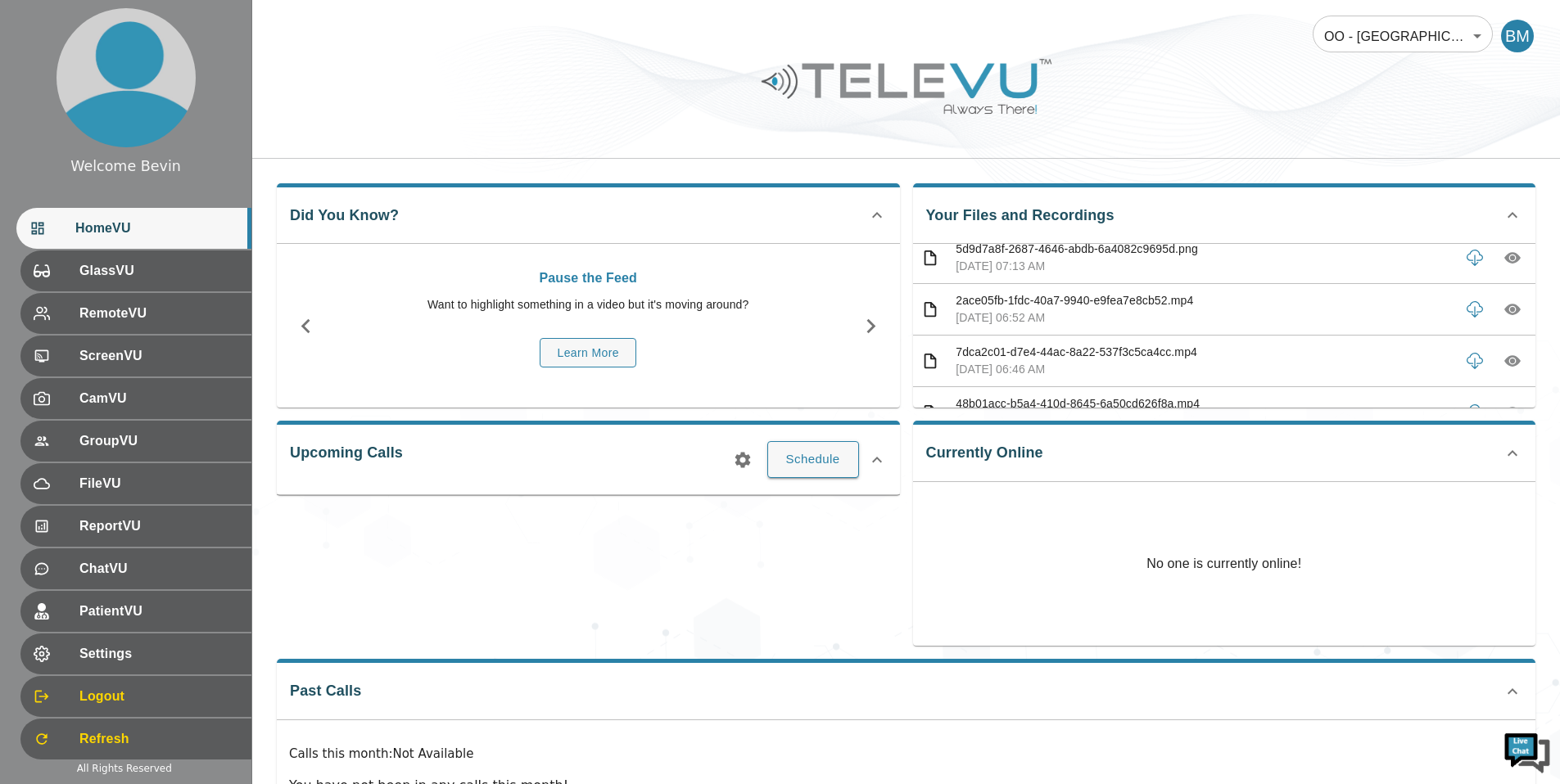
scroll to position [895, 0]
click at [1504, 308] on icon "button" at bounding box center [1512, 302] width 16 height 16
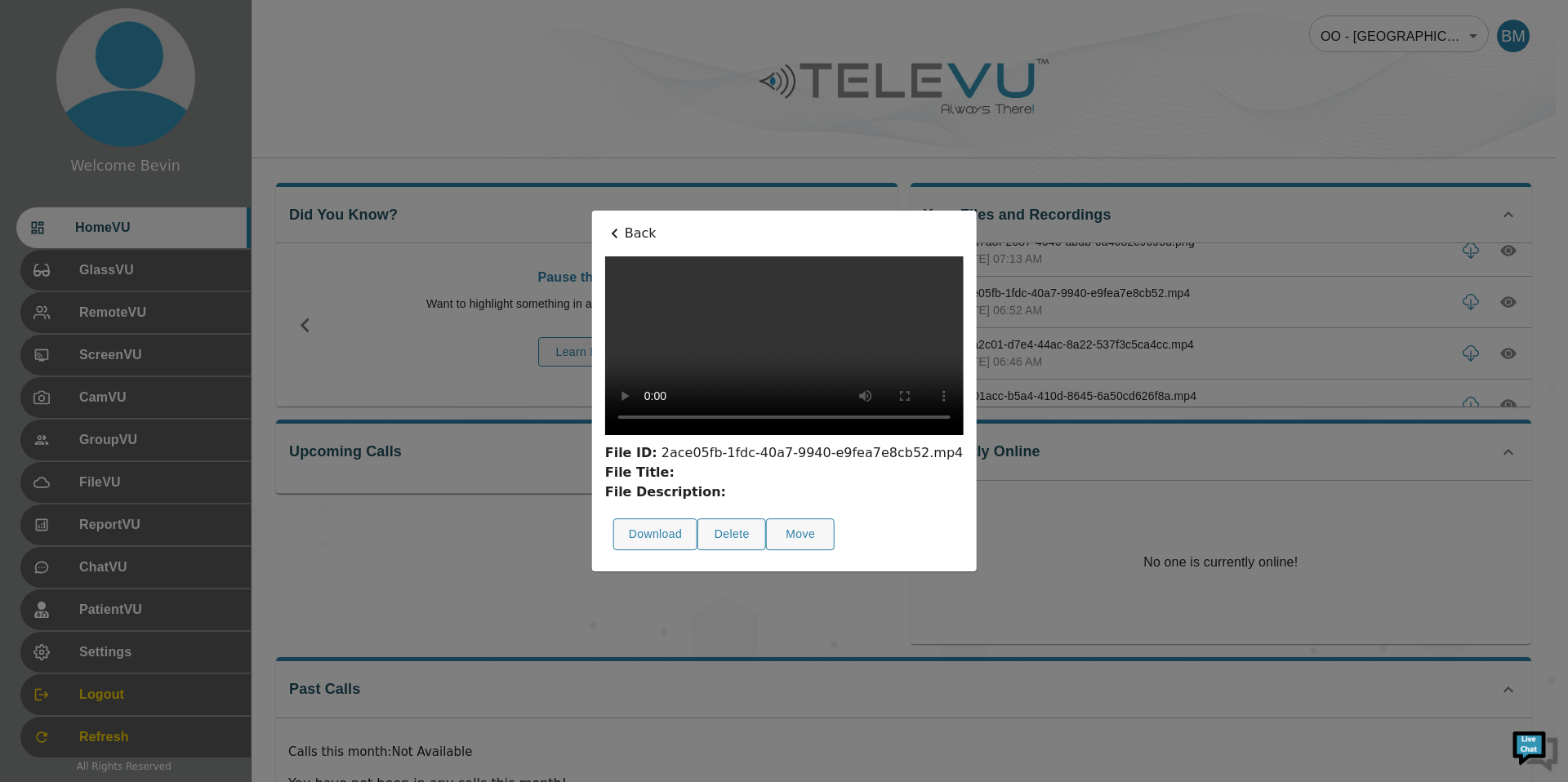
click at [605, 224] on p "Back" at bounding box center [784, 233] width 359 height 20
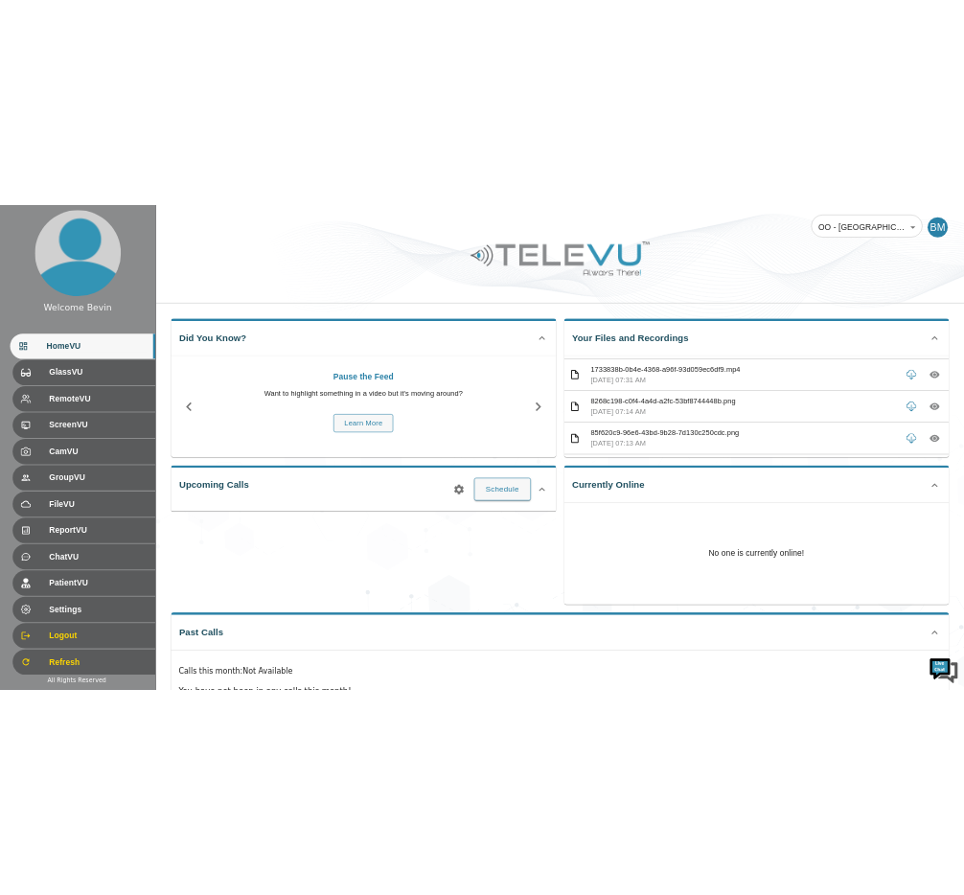
scroll to position [778, 0]
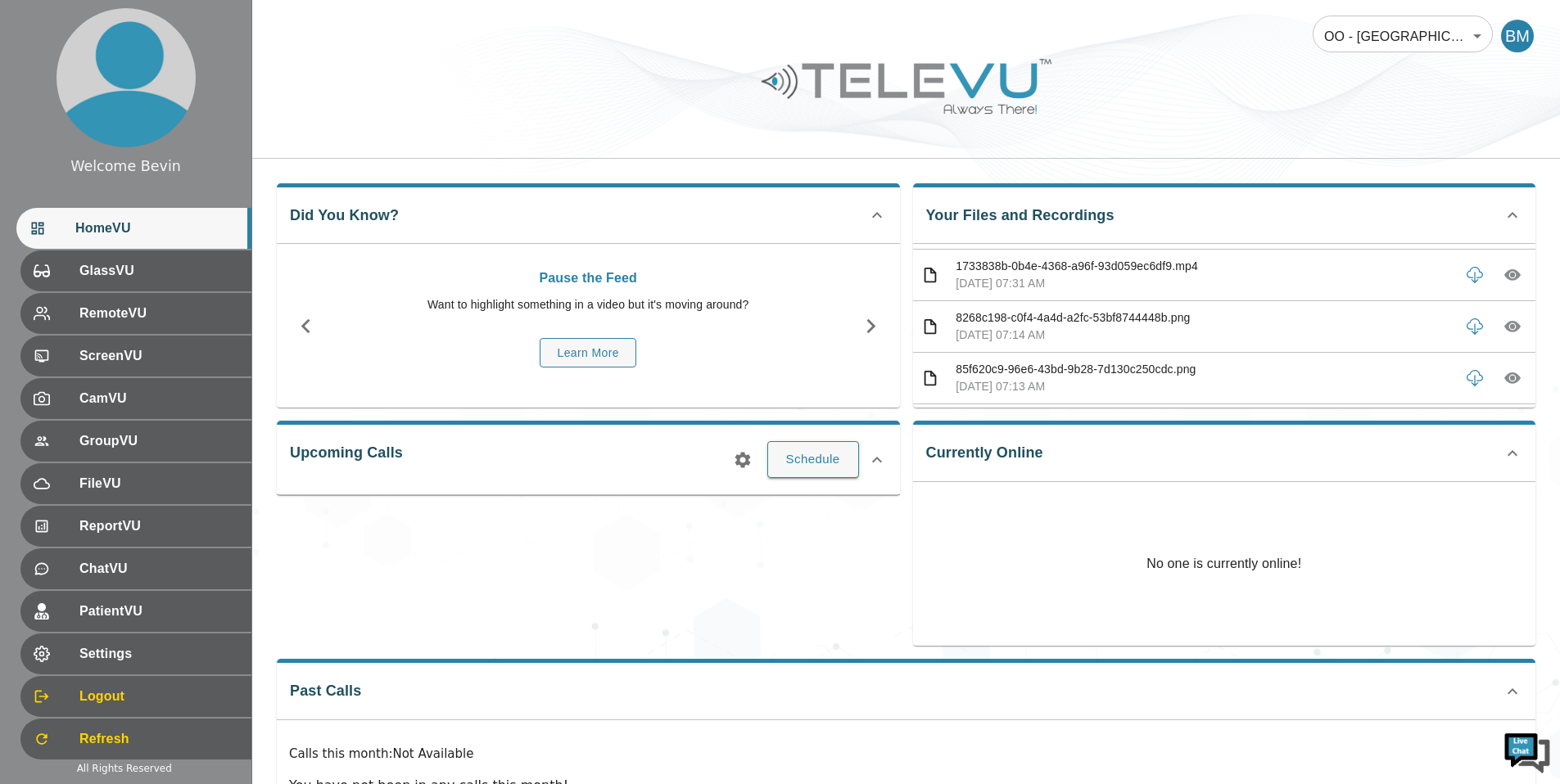
click at [1510, 277] on icon "button" at bounding box center [1513, 275] width 5 height 5
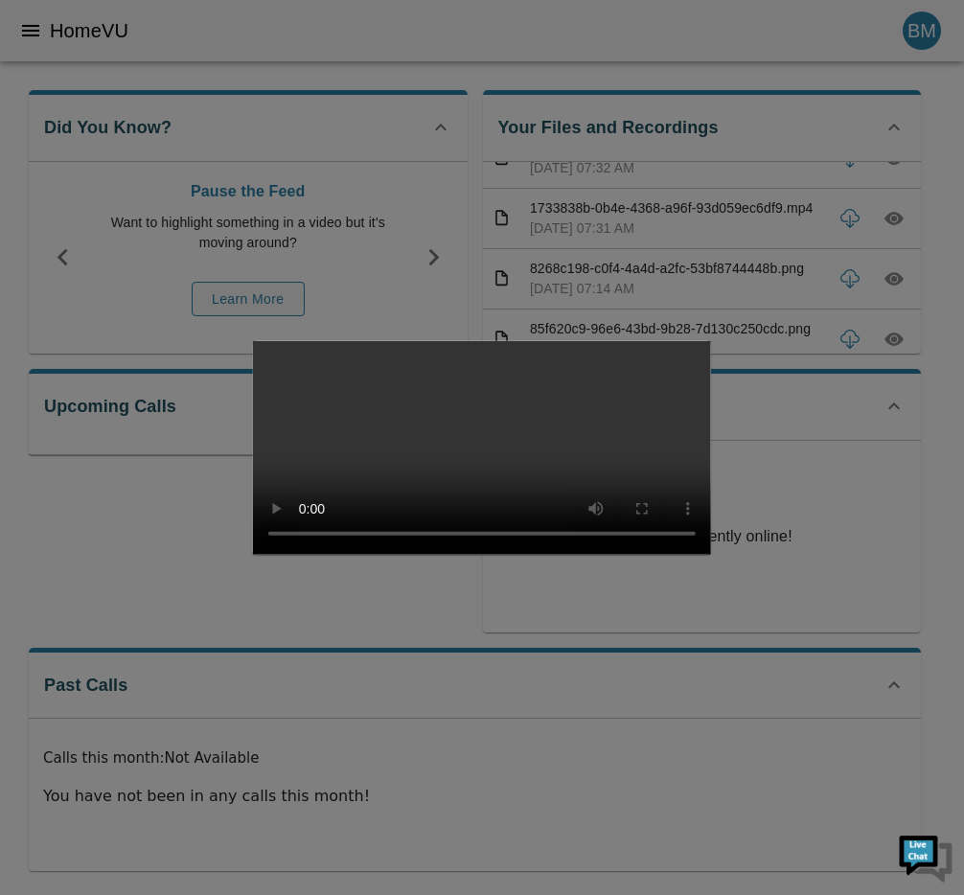
scroll to position [939, 0]
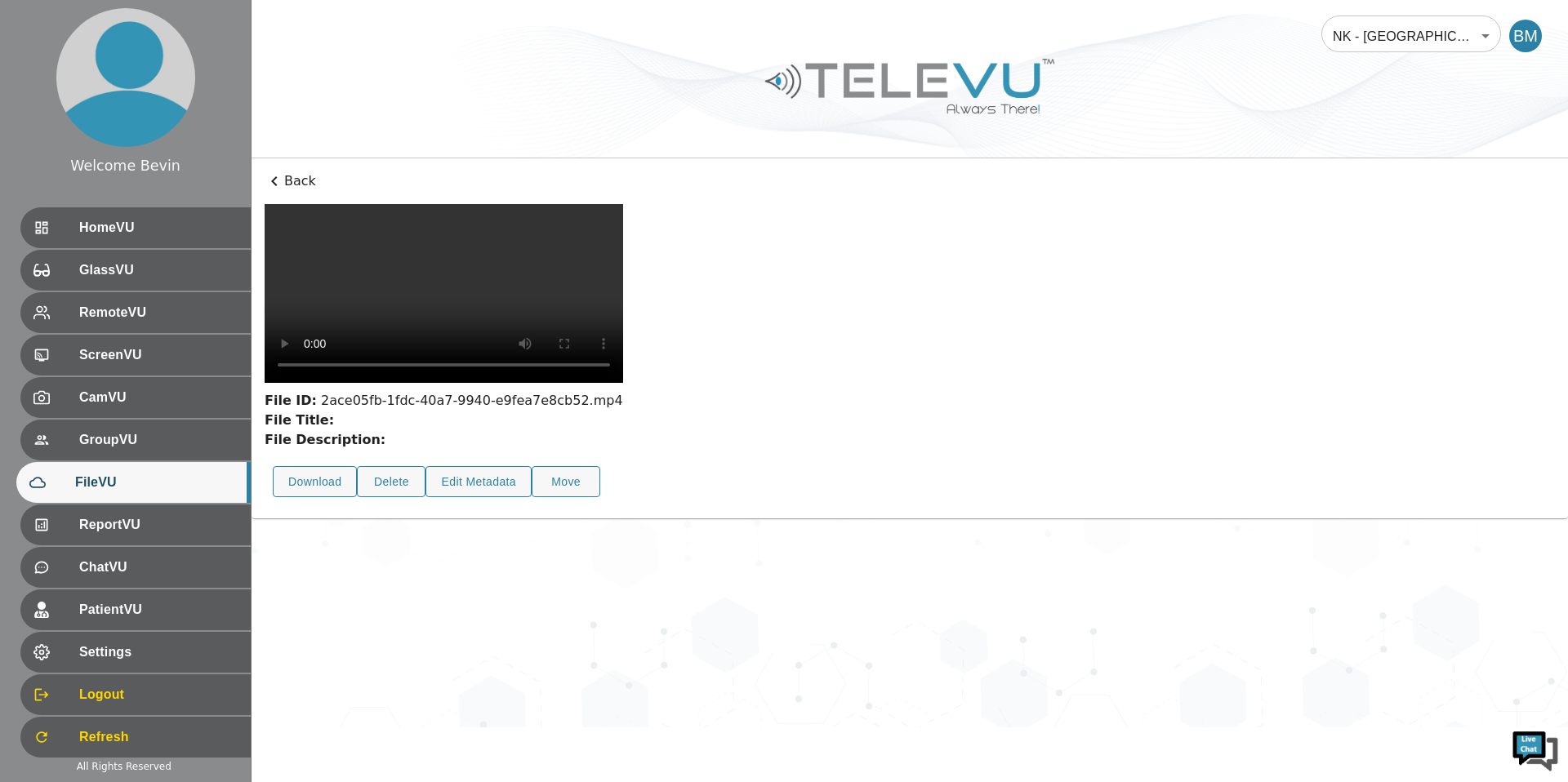
click at [428, 383] on video at bounding box center [444, 294] width 359 height 179
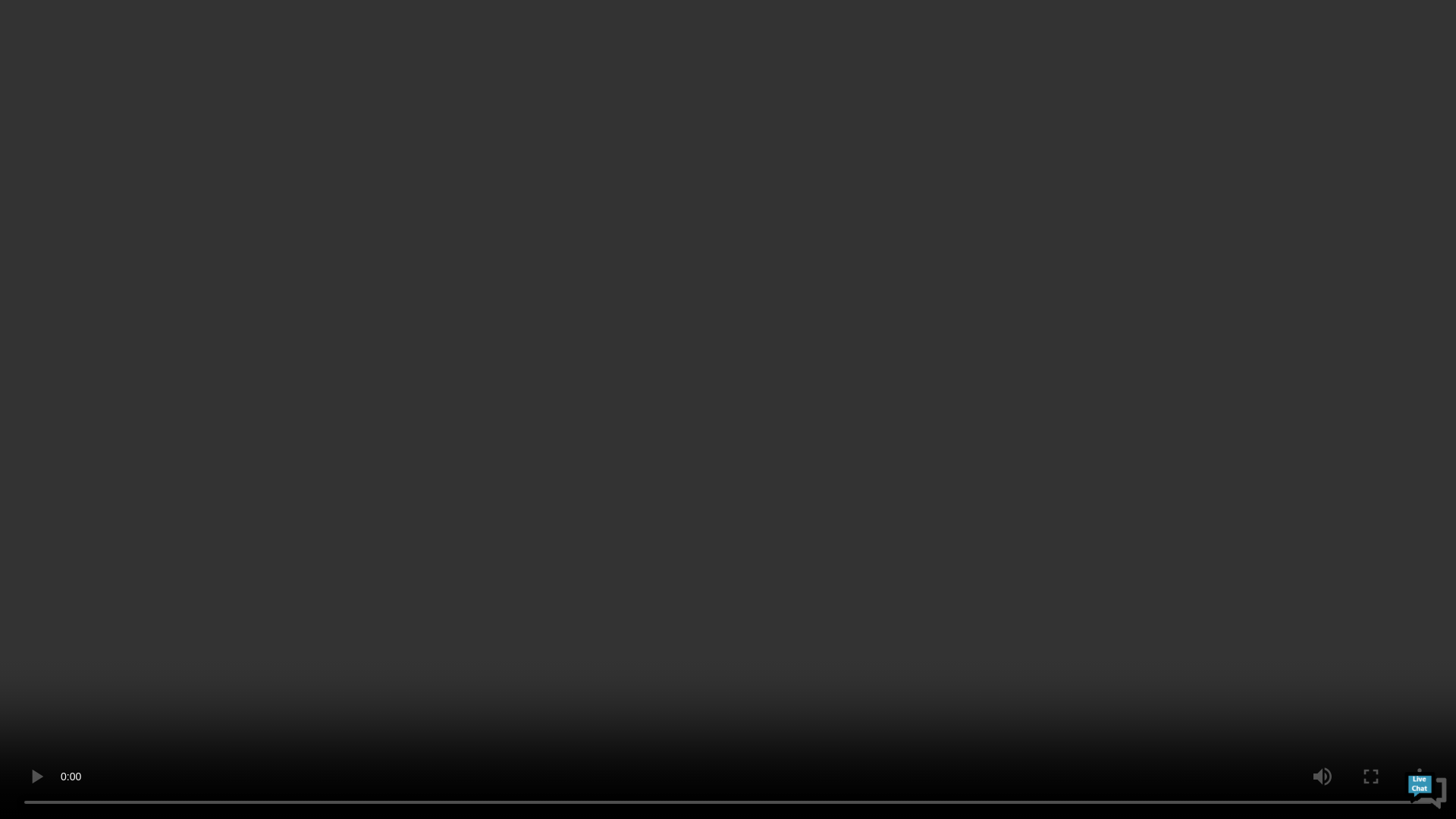
click at [952, 18] on video at bounding box center [728, 409] width 1456 height 819
